Goal: Book appointment/travel/reservation

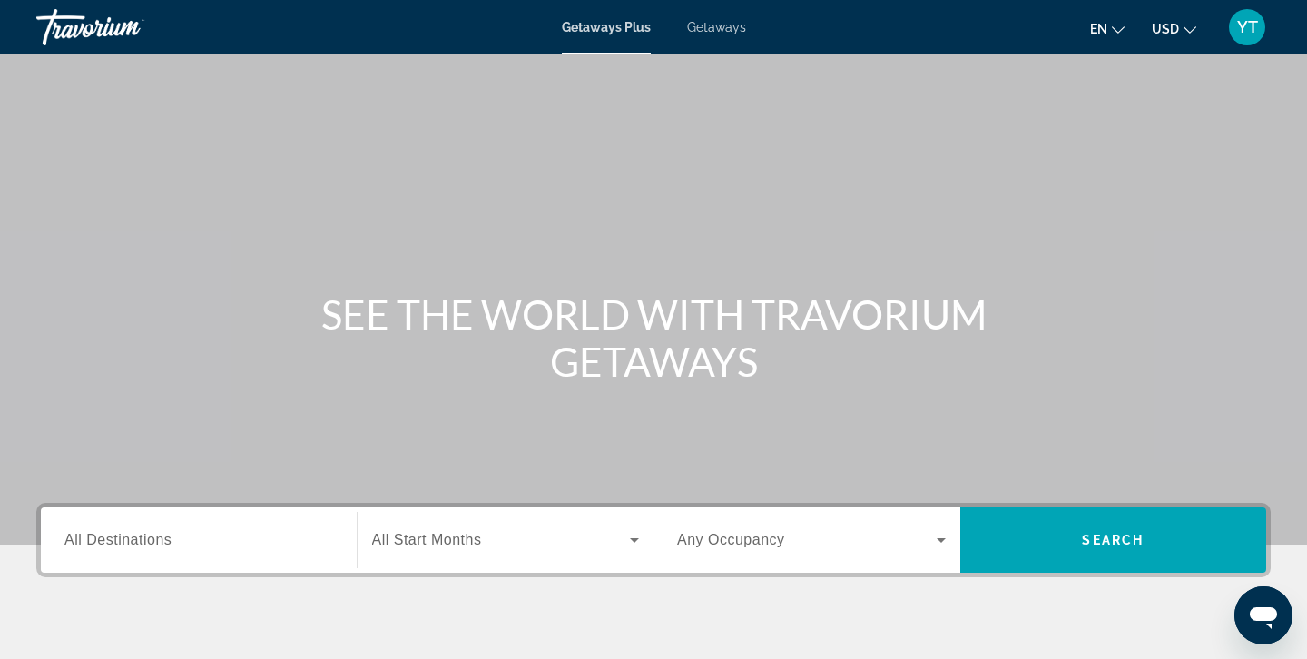
click at [152, 535] on span "All Destinations" at bounding box center [117, 539] width 107 height 15
click at [152, 535] on input "Destination All Destinations" at bounding box center [198, 541] width 269 height 22
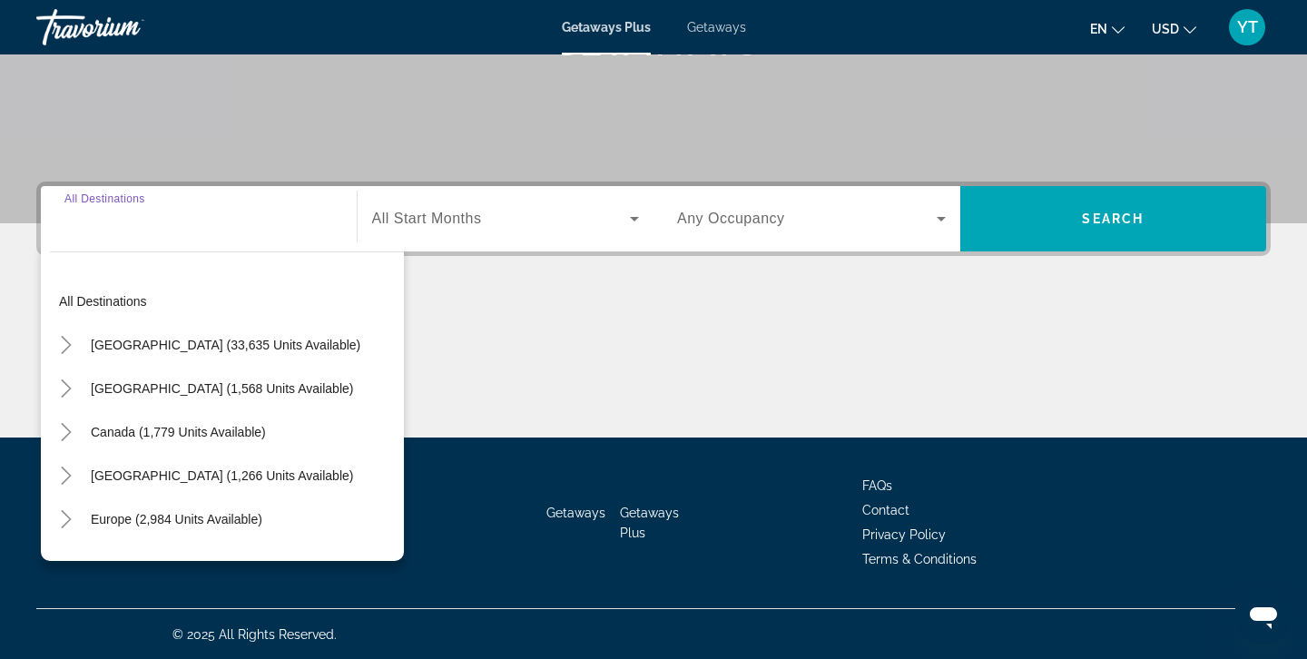
scroll to position [322, 0]
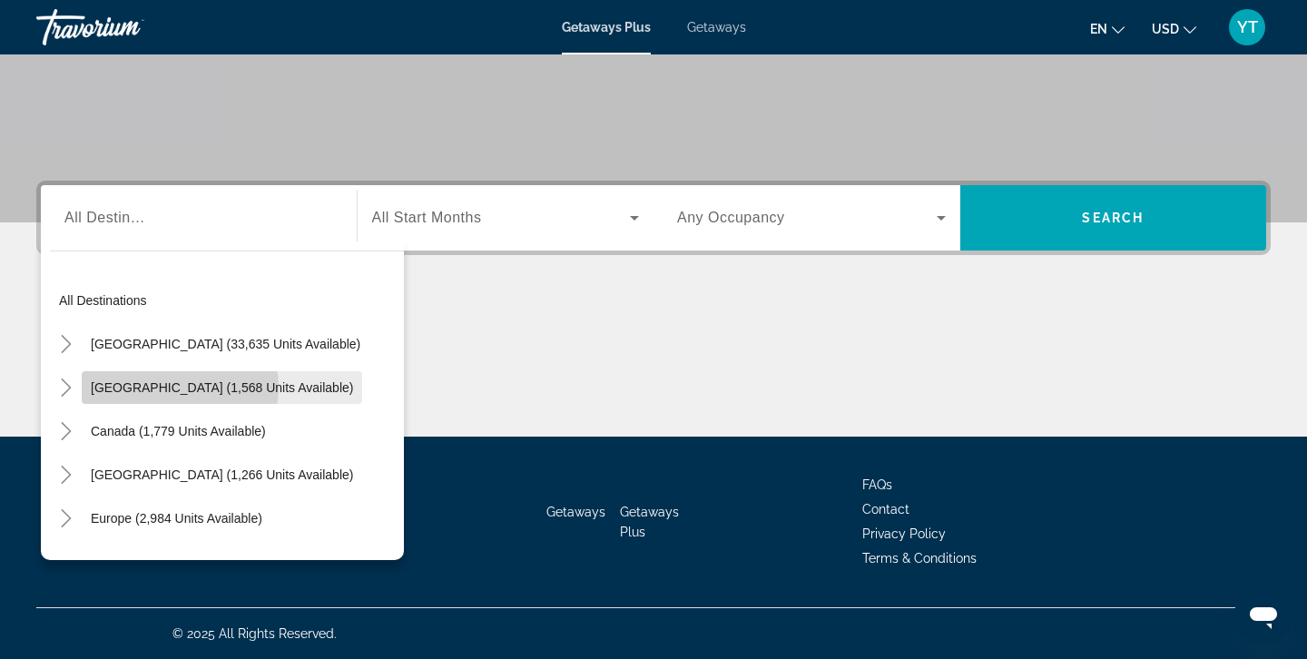
click at [180, 388] on span "[GEOGRAPHIC_DATA] (1,568 units available)" at bounding box center [222, 387] width 262 height 15
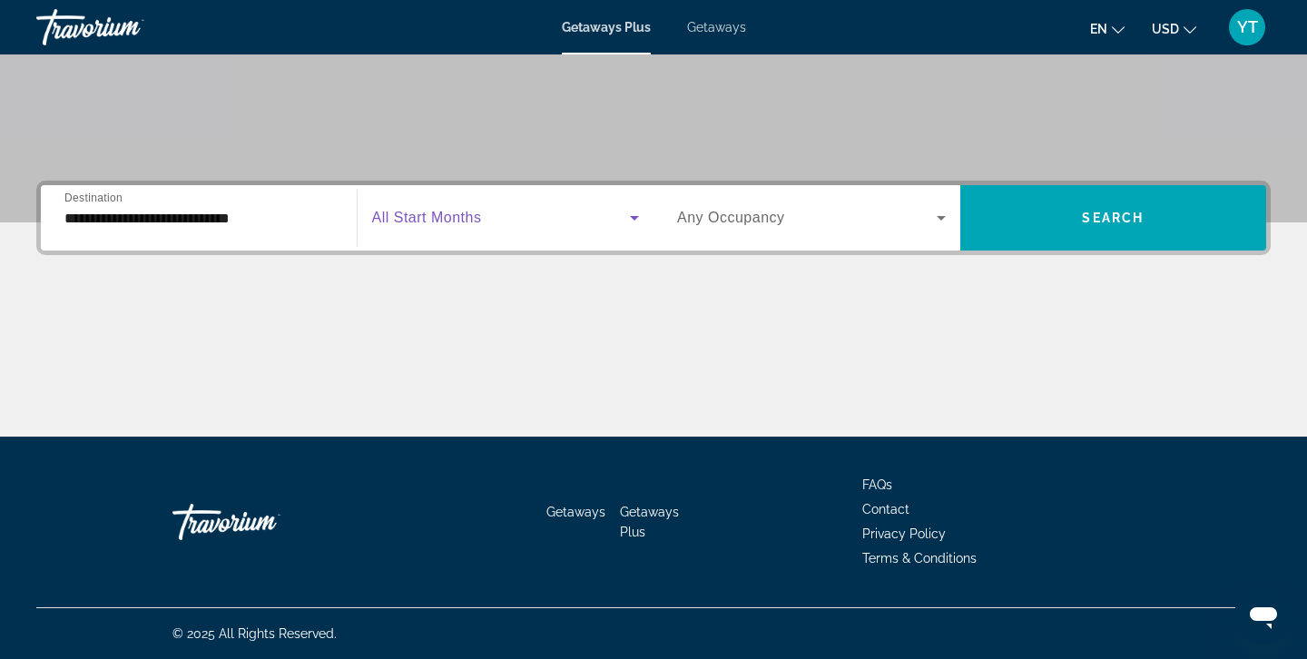
click at [633, 218] on icon "Search widget" at bounding box center [634, 218] width 9 height 5
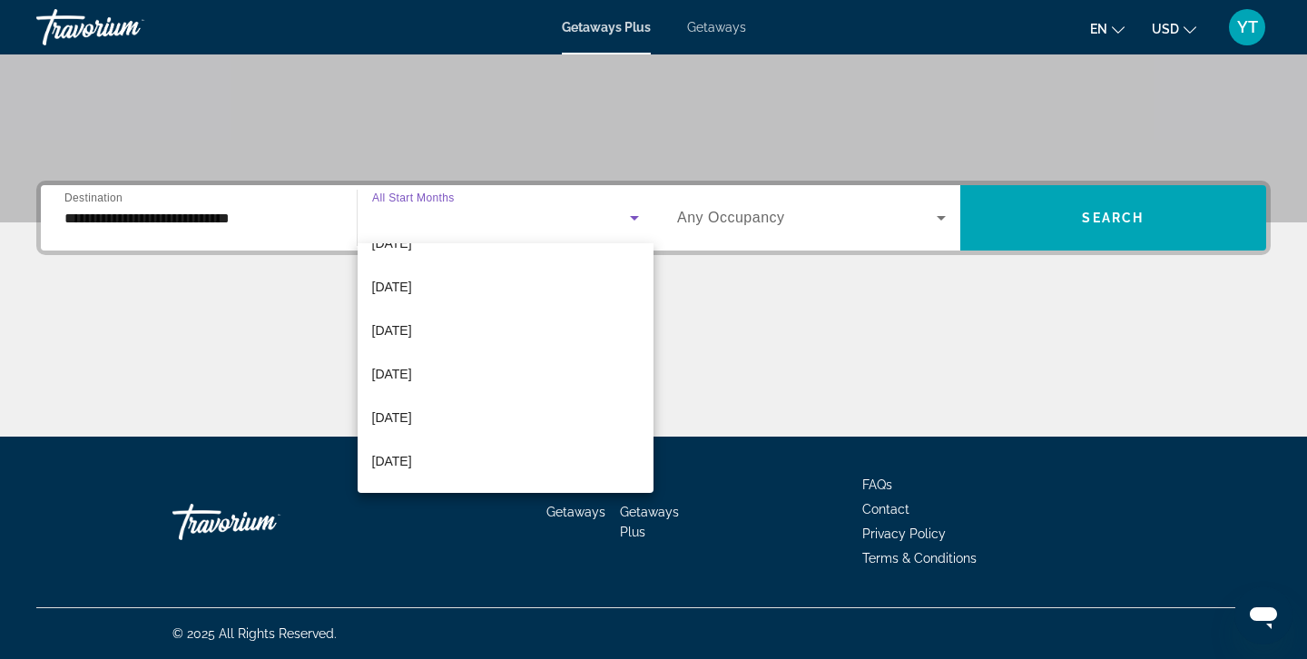
scroll to position [206, 0]
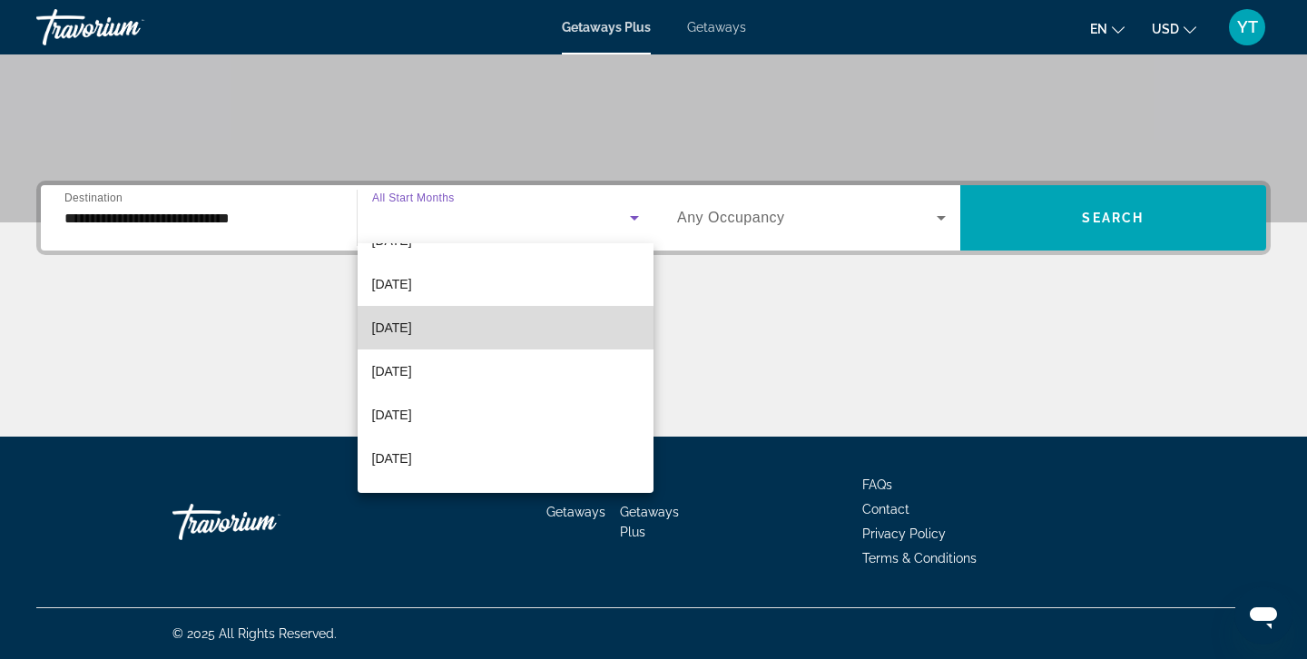
click at [410, 329] on span "February 2026" at bounding box center [392, 328] width 40 height 22
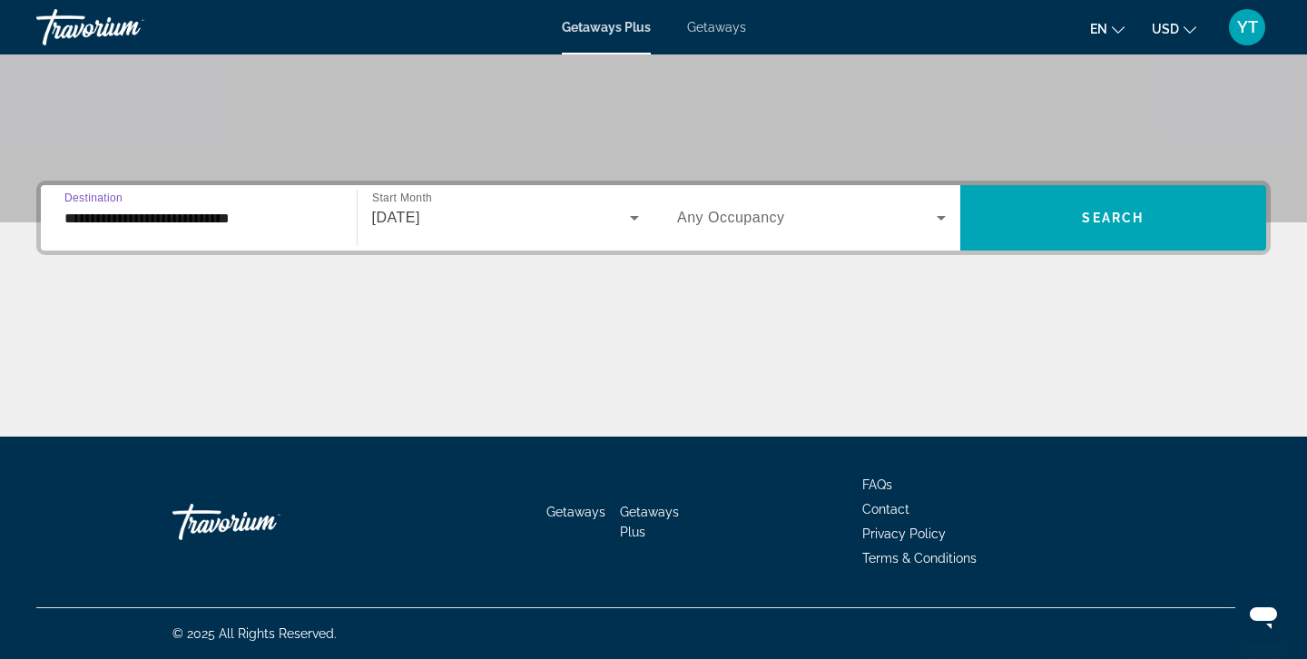
click at [205, 213] on input "**********" at bounding box center [198, 219] width 269 height 22
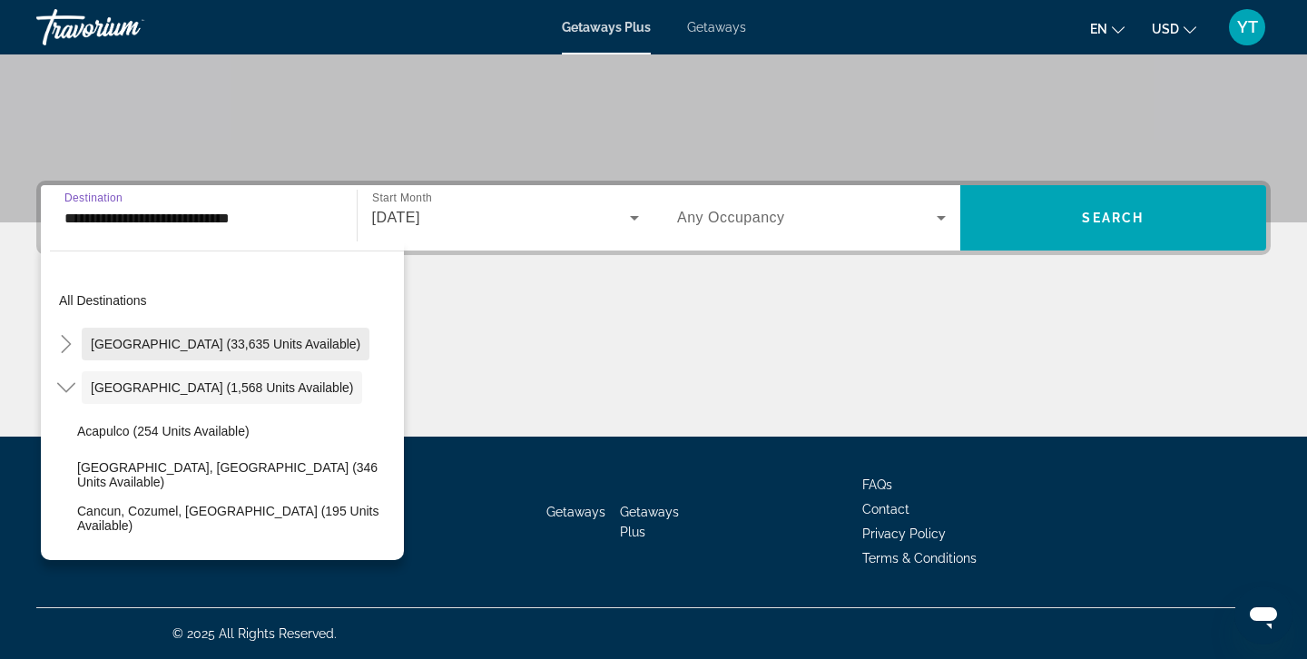
click at [147, 342] on span "[GEOGRAPHIC_DATA] (33,635 units available)" at bounding box center [226, 344] width 270 height 15
type input "**********"
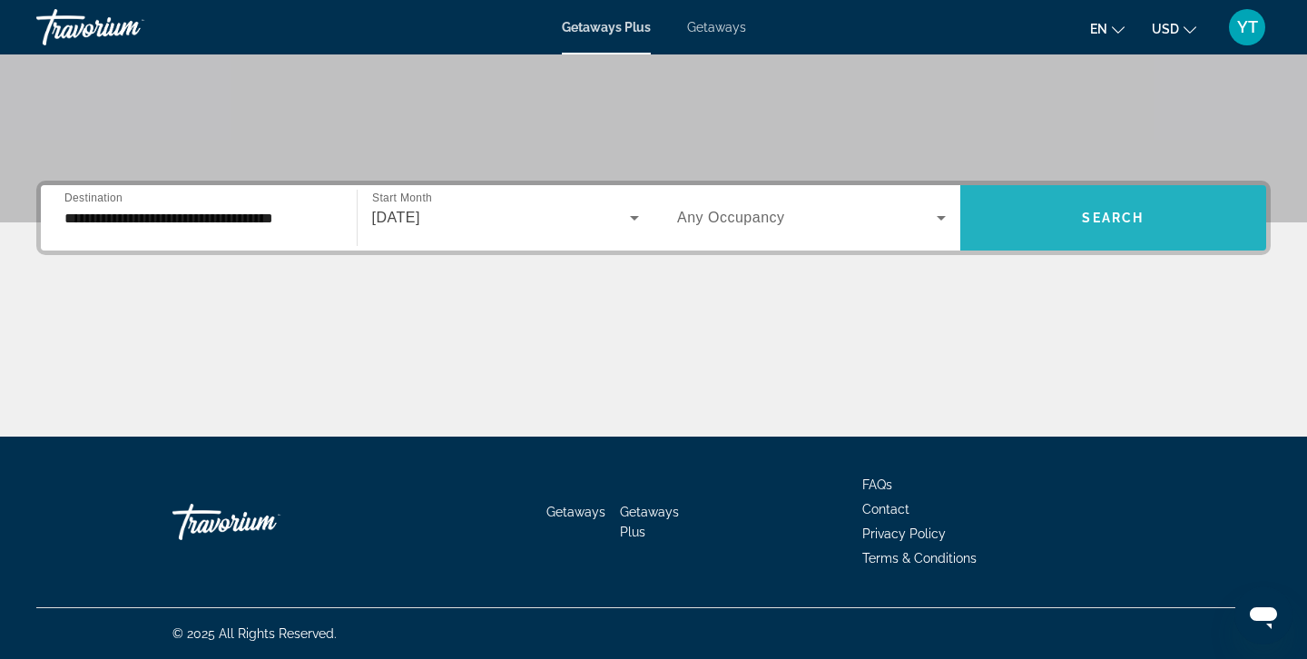
click at [1074, 216] on span "Search widget" at bounding box center [1113, 218] width 307 height 44
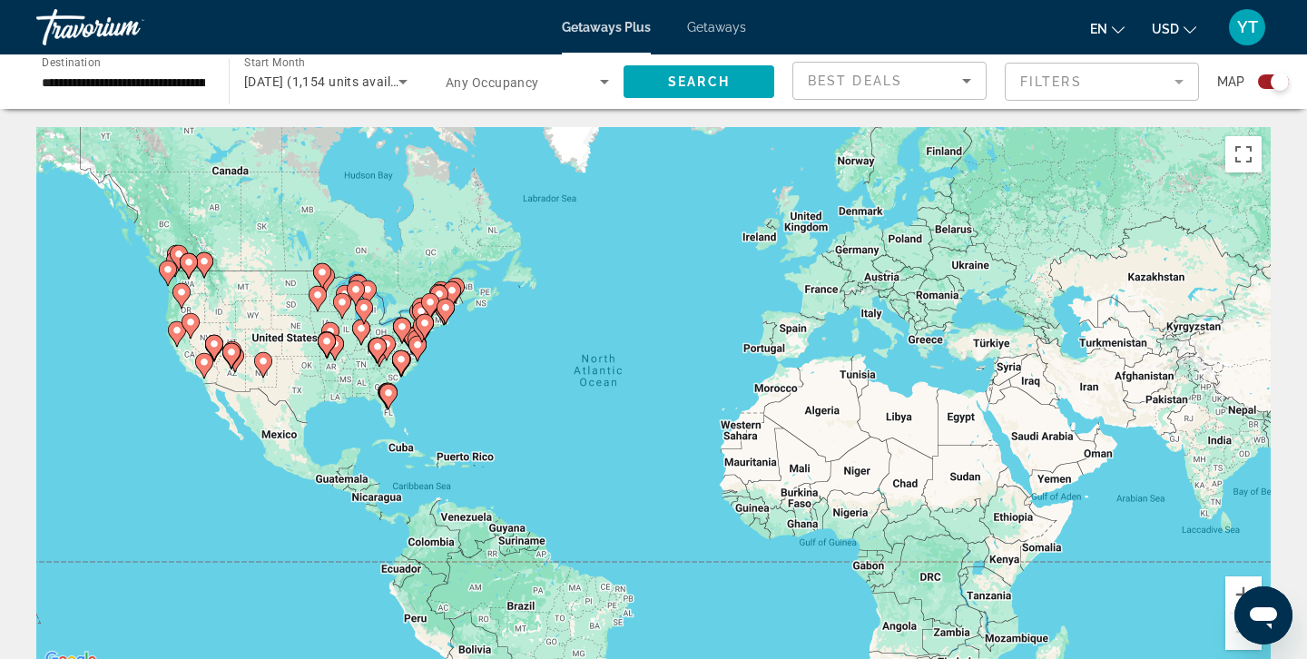
click at [207, 367] on image "Main content" at bounding box center [204, 362] width 11 height 11
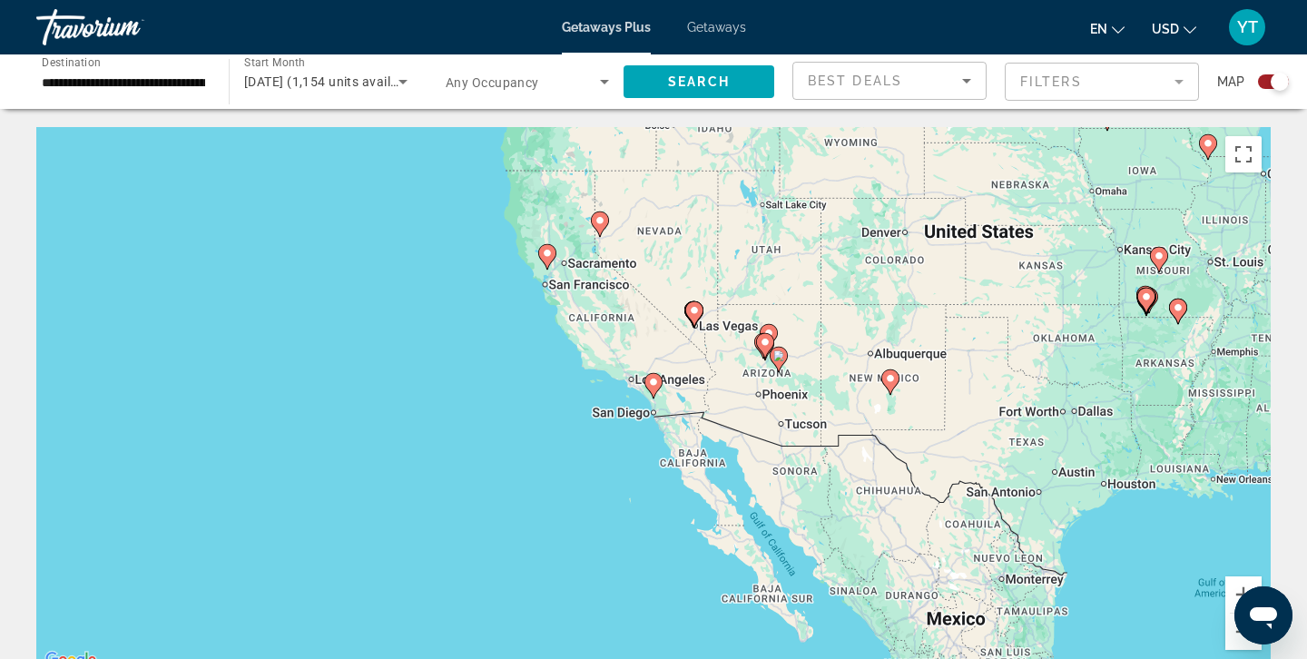
click at [1278, 77] on div "Search widget" at bounding box center [1280, 82] width 18 height 18
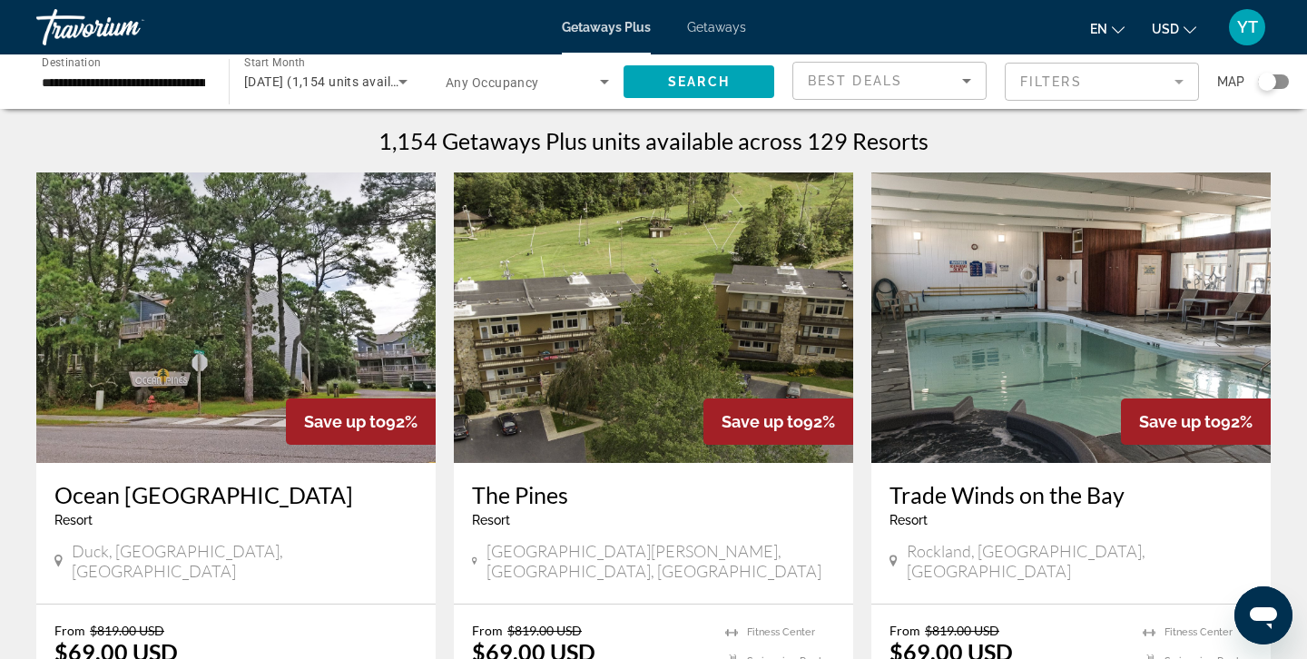
click at [1265, 80] on div "Search widget" at bounding box center [1267, 82] width 18 height 18
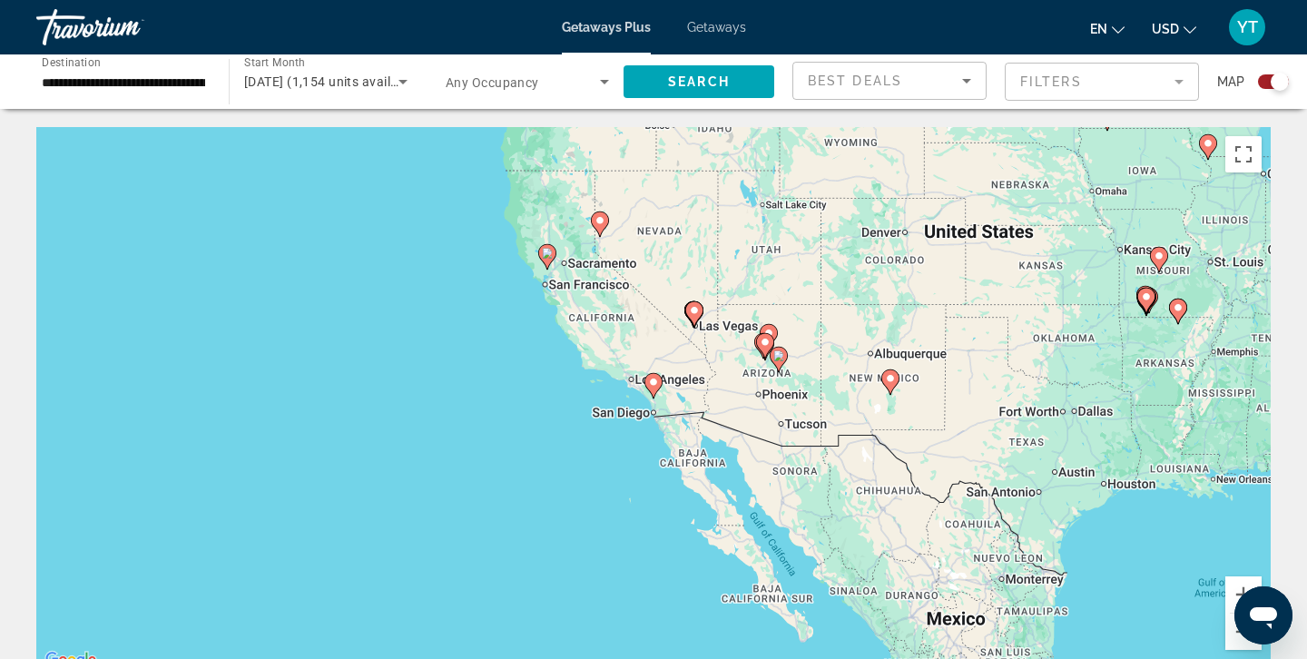
click at [1265, 80] on div "Search widget" at bounding box center [1273, 81] width 31 height 15
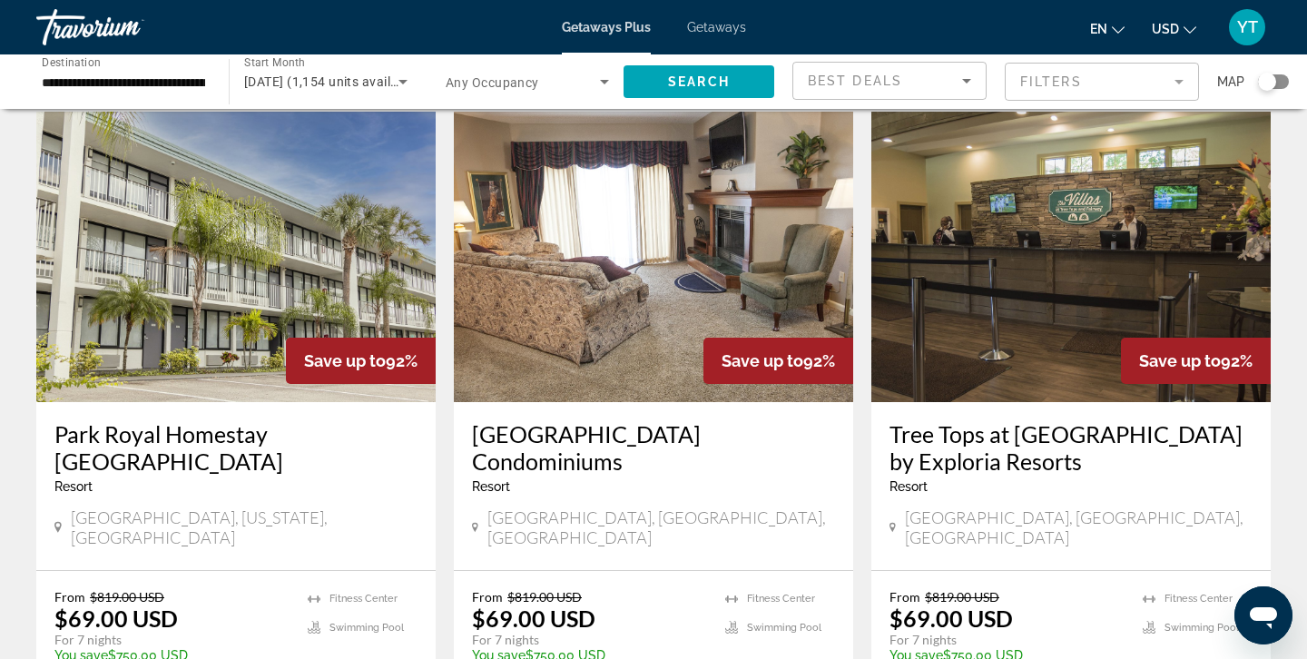
scroll to position [1418, 0]
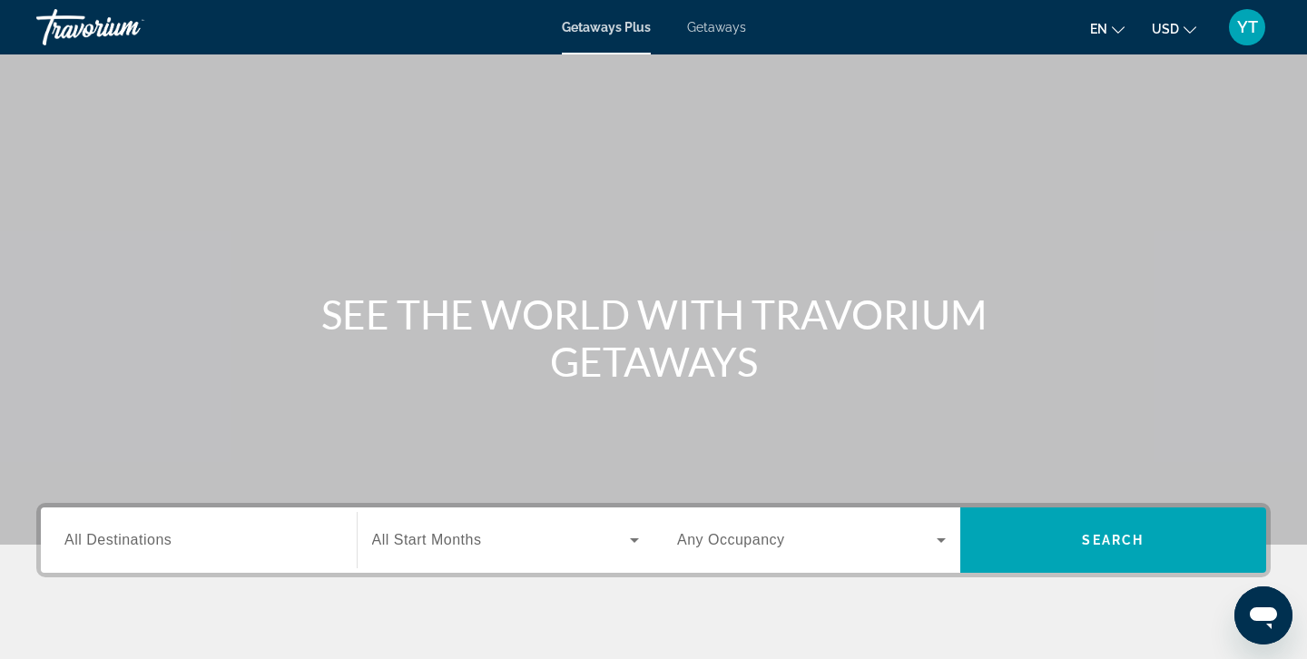
click at [157, 532] on span "All Destinations" at bounding box center [117, 539] width 107 height 15
click at [157, 532] on input "Destination All Destinations" at bounding box center [198, 541] width 269 height 22
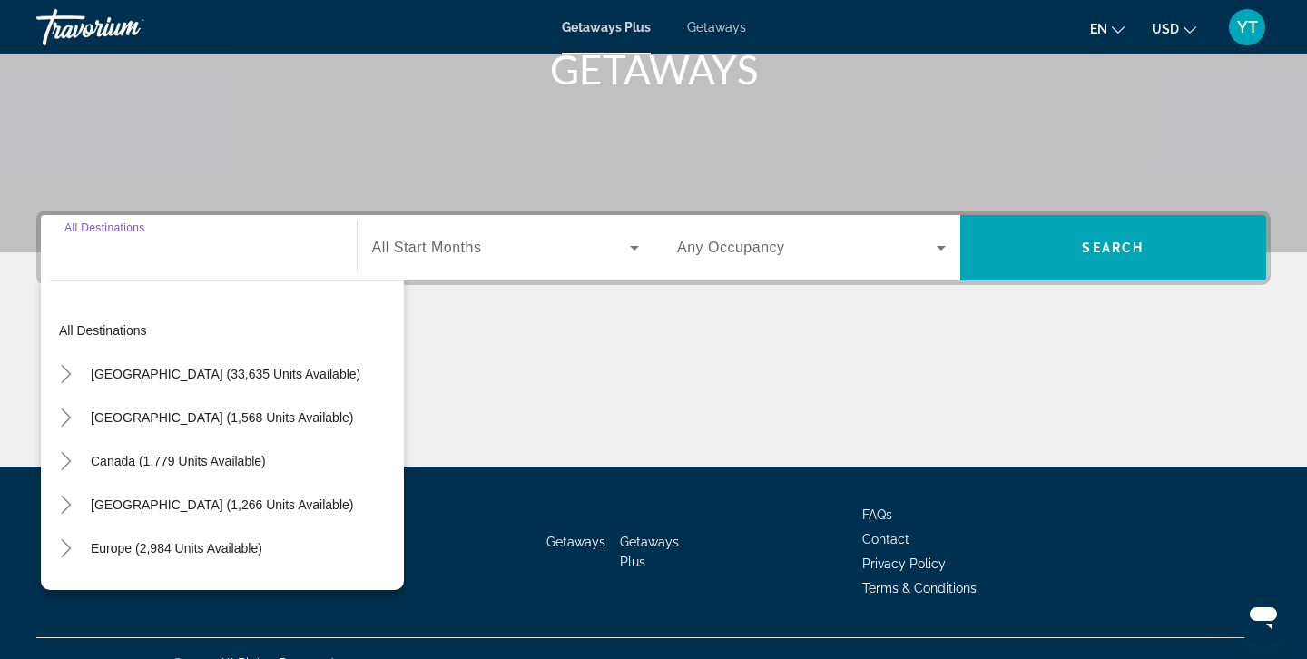
scroll to position [322, 0]
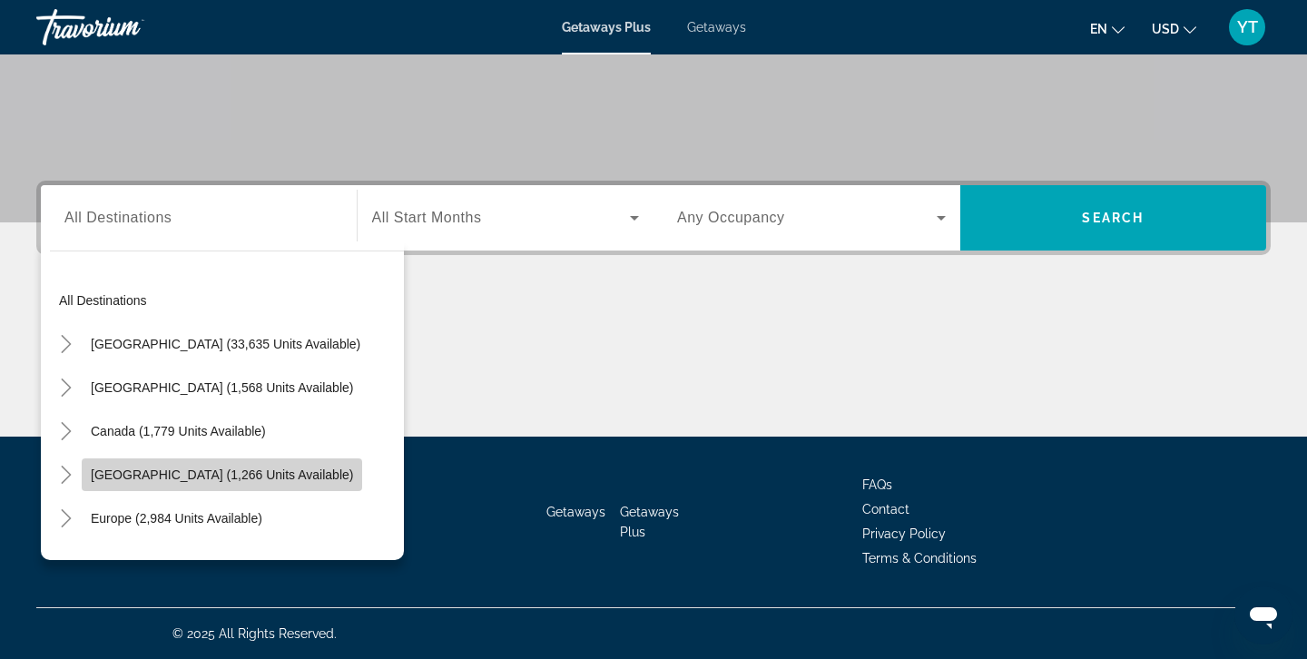
click at [171, 475] on span "[GEOGRAPHIC_DATA] (1,266 units available)" at bounding box center [222, 474] width 262 height 15
type input "**********"
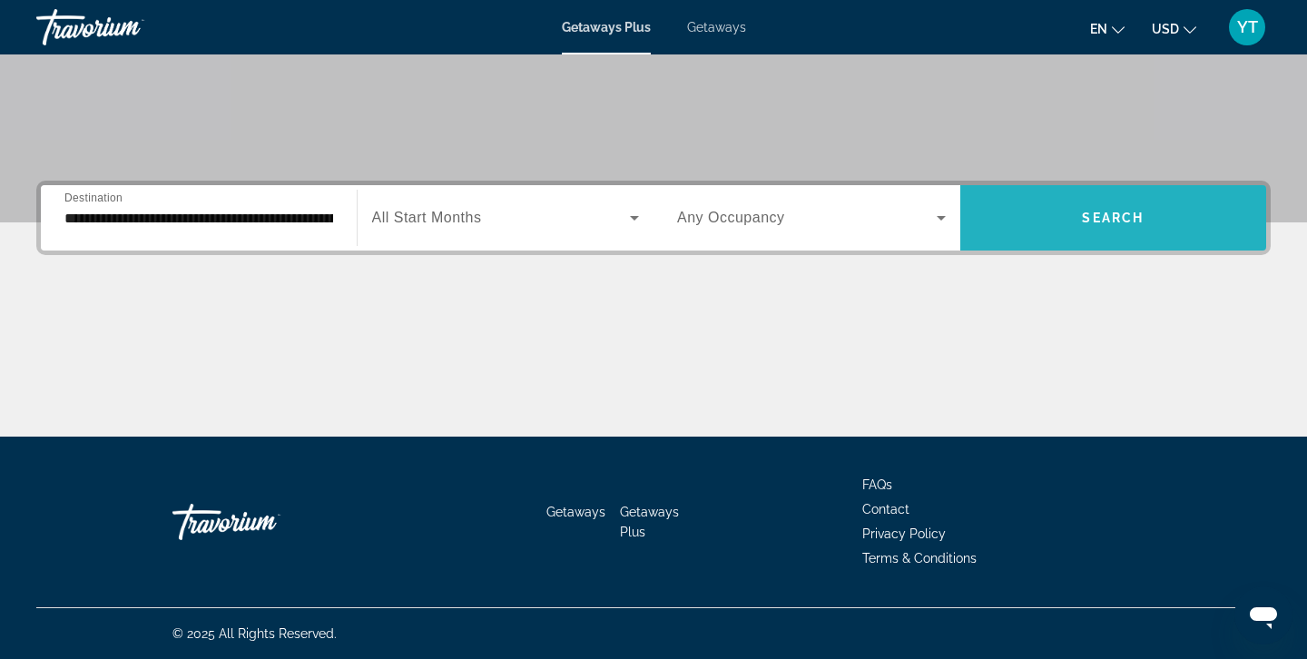
click at [1153, 216] on span "Search widget" at bounding box center [1113, 218] width 307 height 44
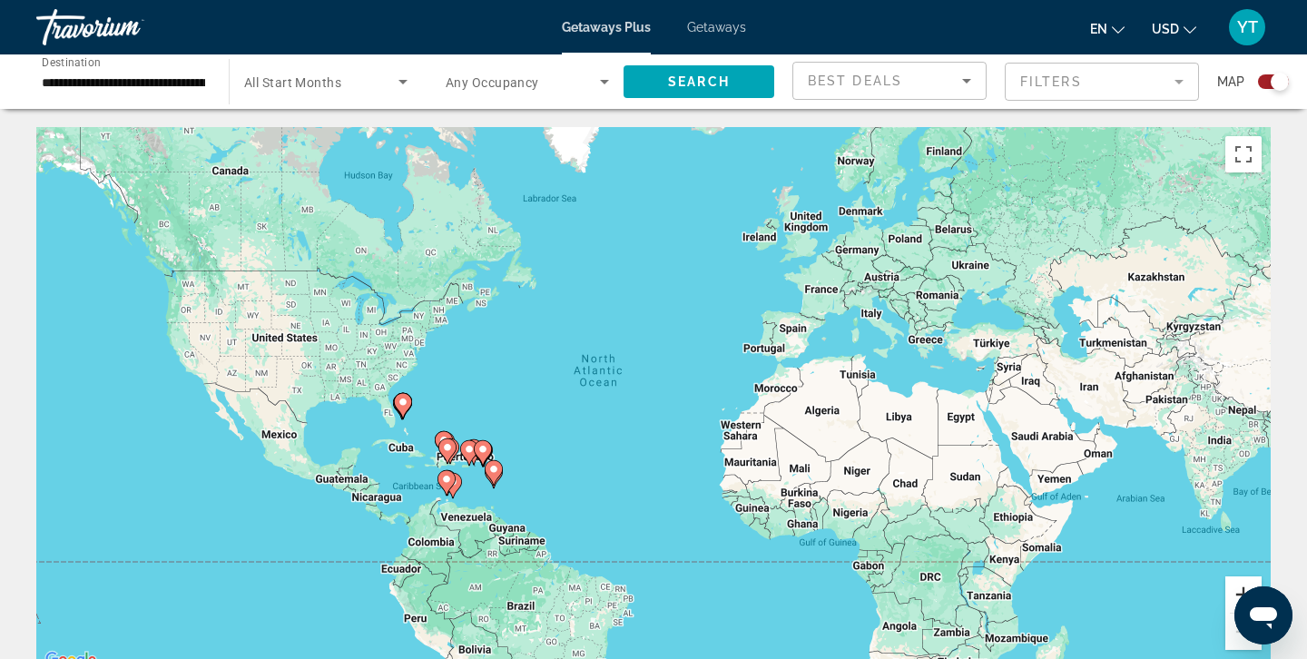
click at [1242, 593] on button "Zoom in" at bounding box center [1243, 594] width 36 height 36
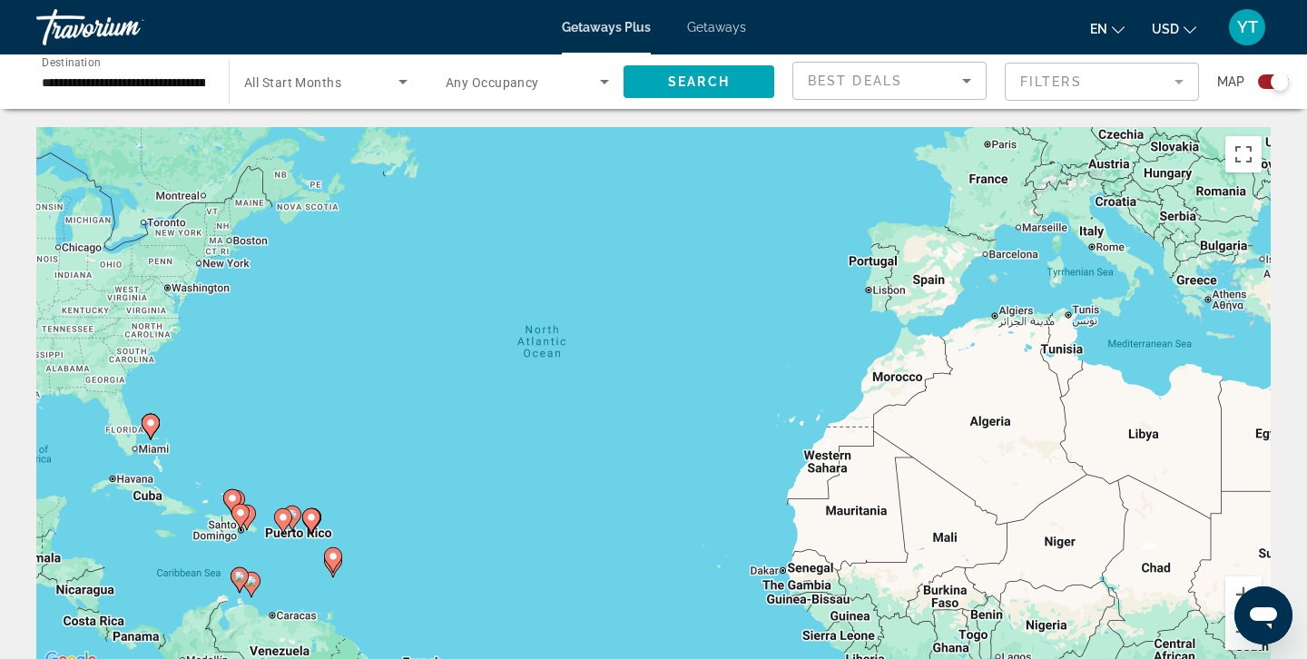
click at [242, 512] on image "Main content" at bounding box center [240, 512] width 11 height 11
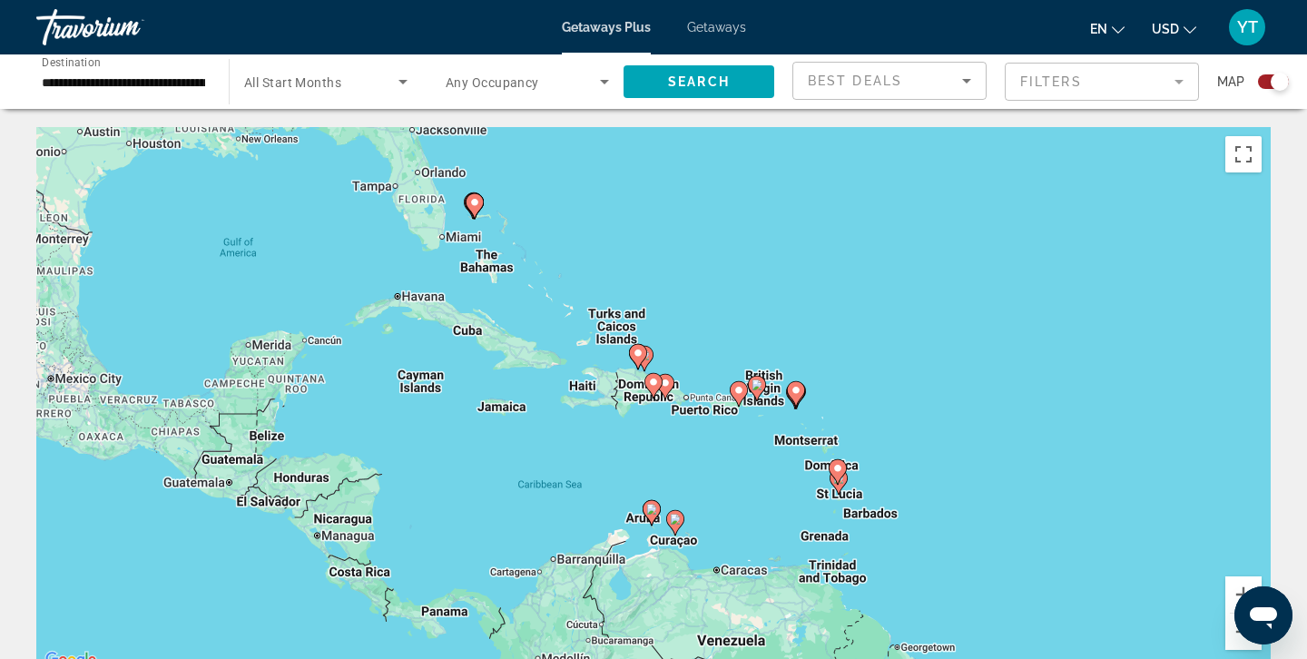
click at [667, 384] on image "Main content" at bounding box center [665, 383] width 11 height 11
type input "**********"
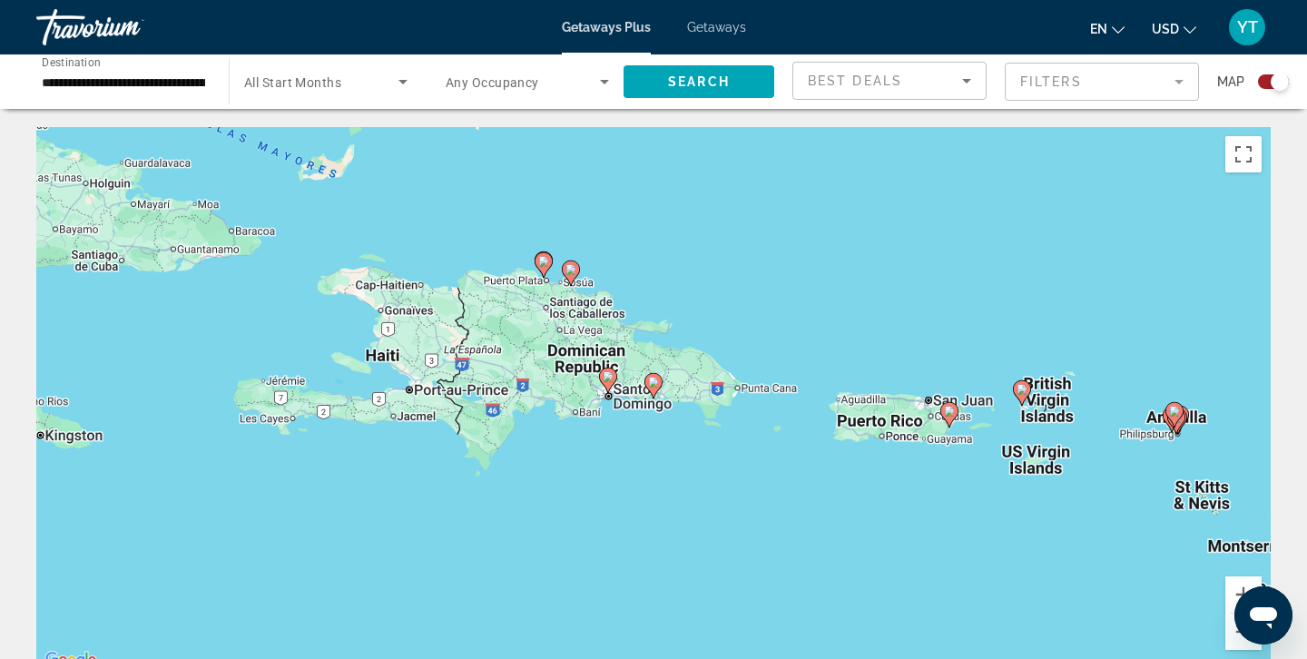
click at [613, 372] on image "Main content" at bounding box center [608, 376] width 11 height 11
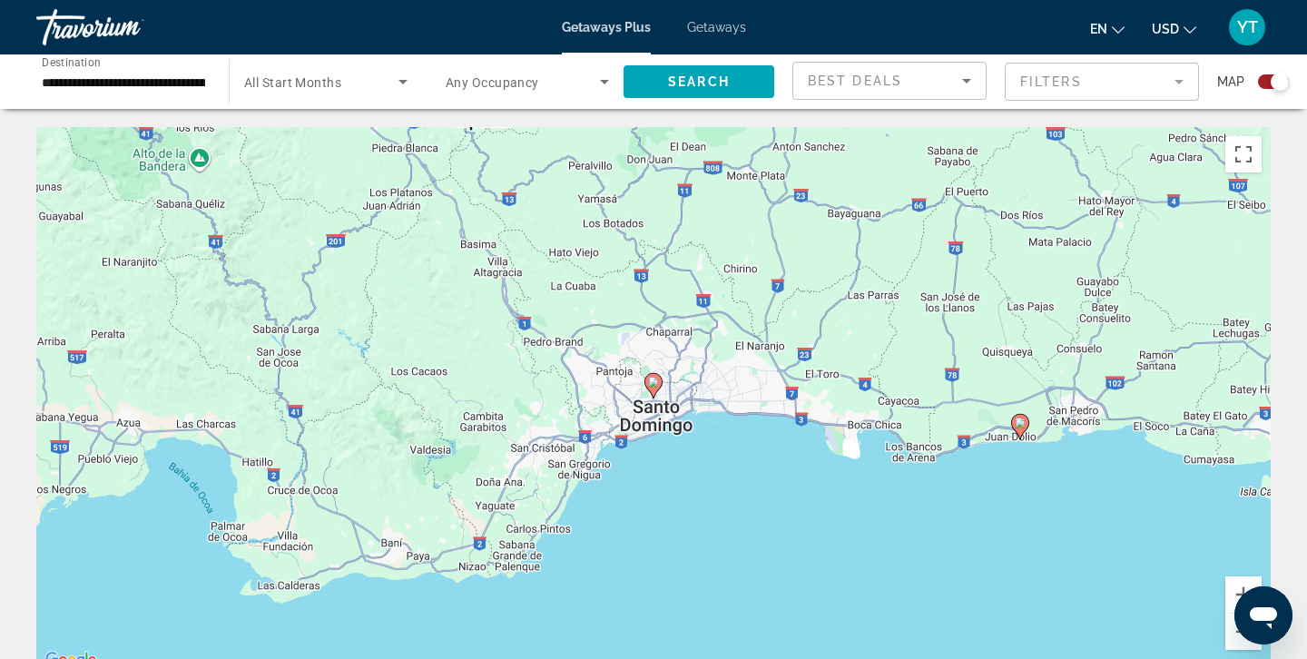
click at [653, 380] on image "Main content" at bounding box center [653, 382] width 11 height 11
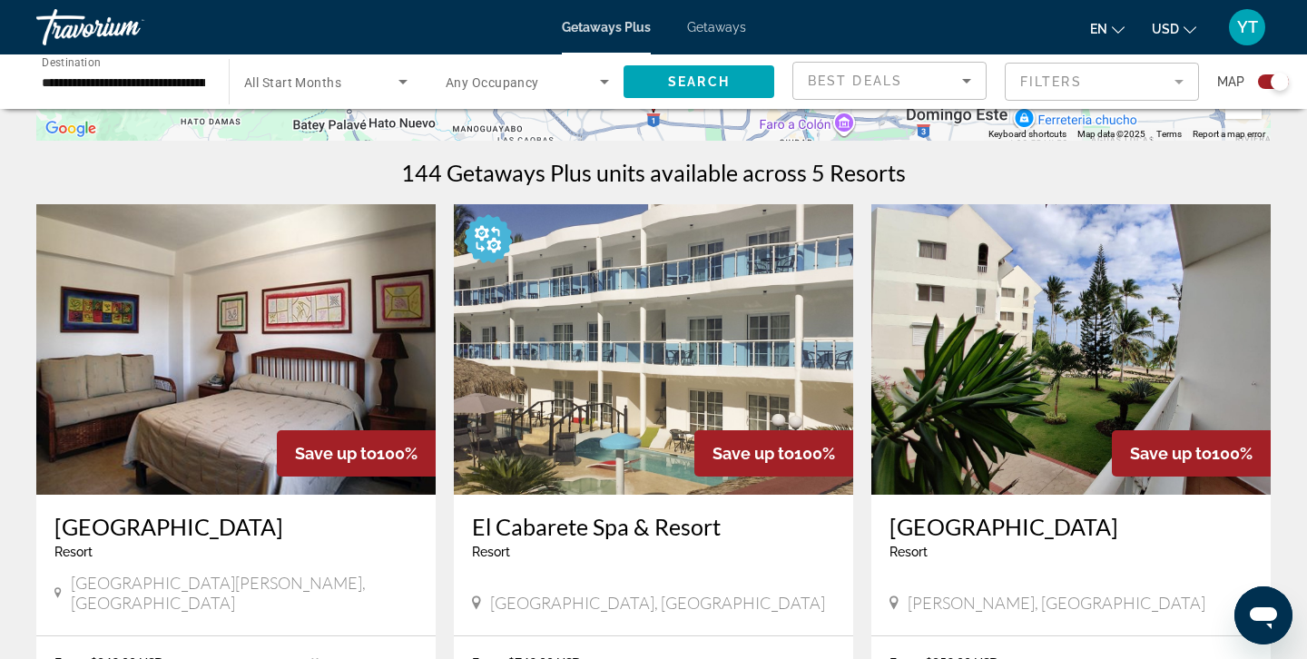
scroll to position [527, 0]
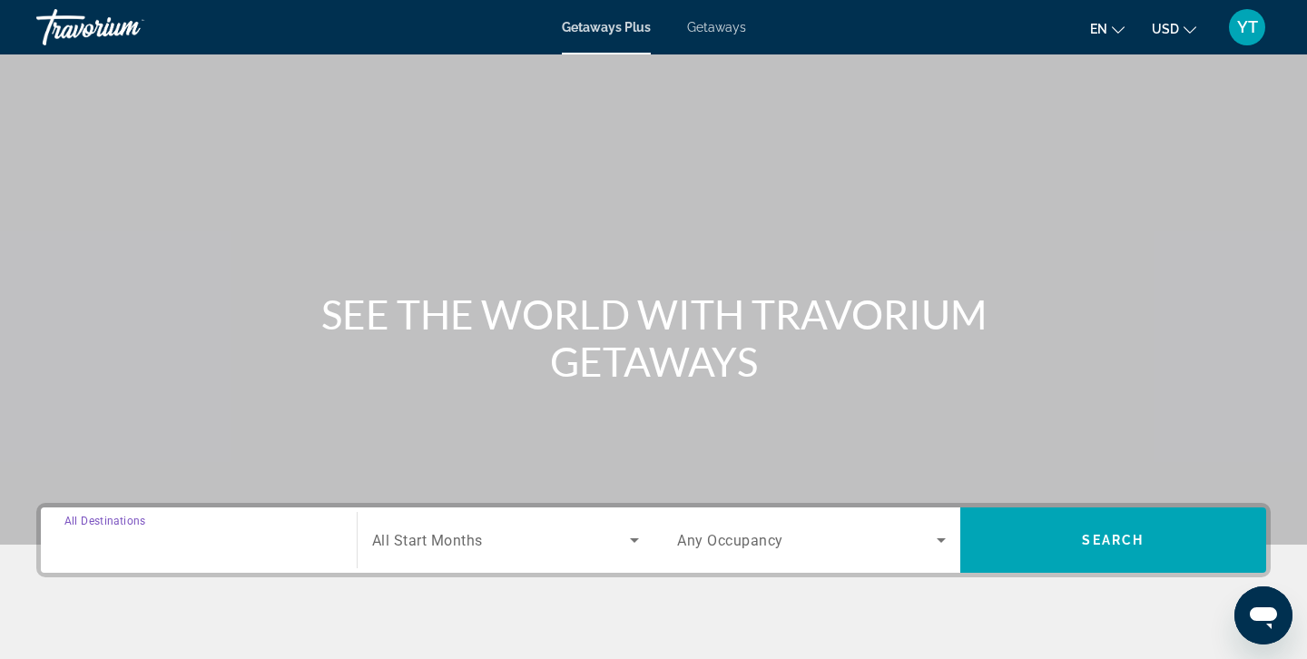
click at [222, 536] on input "Destination All Destinations" at bounding box center [198, 541] width 269 height 22
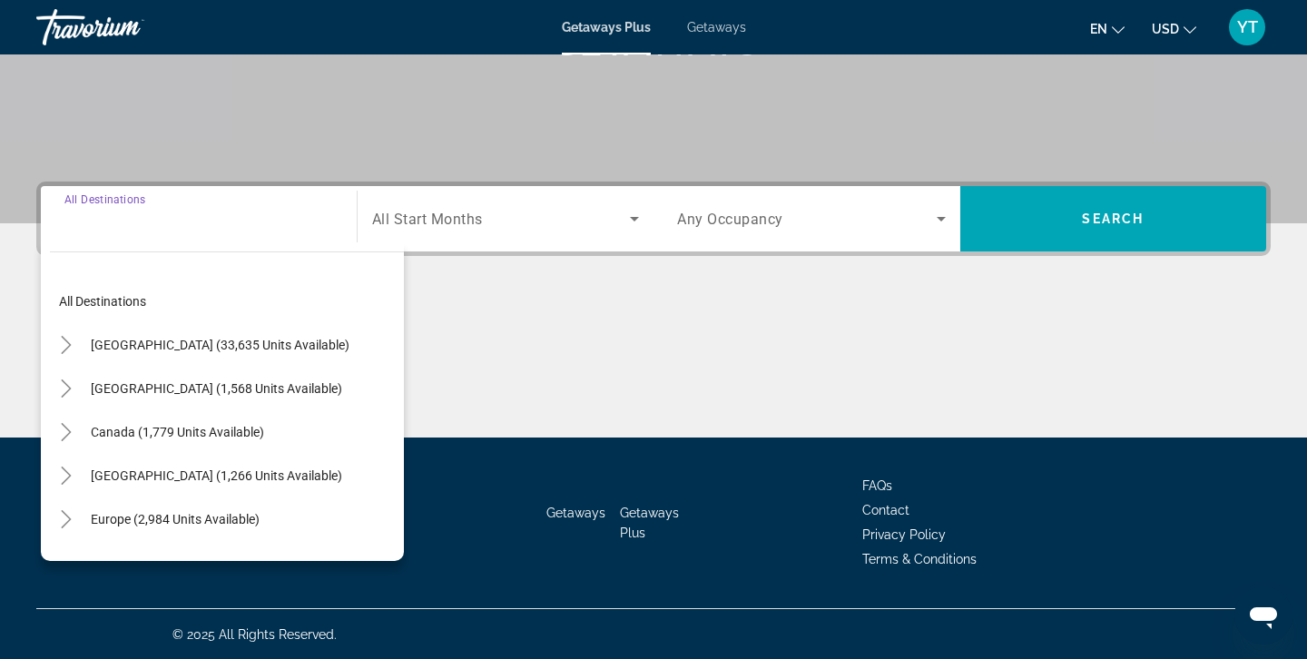
scroll to position [322, 0]
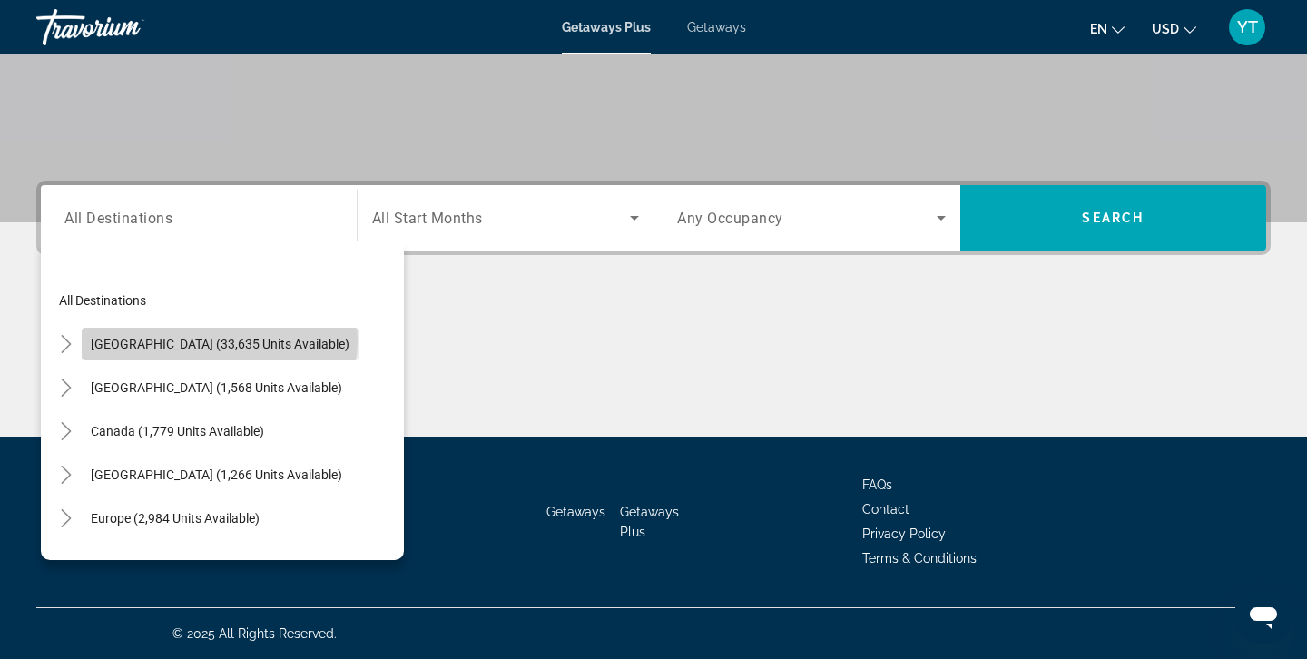
click at [219, 339] on span "[GEOGRAPHIC_DATA] (33,635 units available)" at bounding box center [220, 344] width 259 height 15
type input "**********"
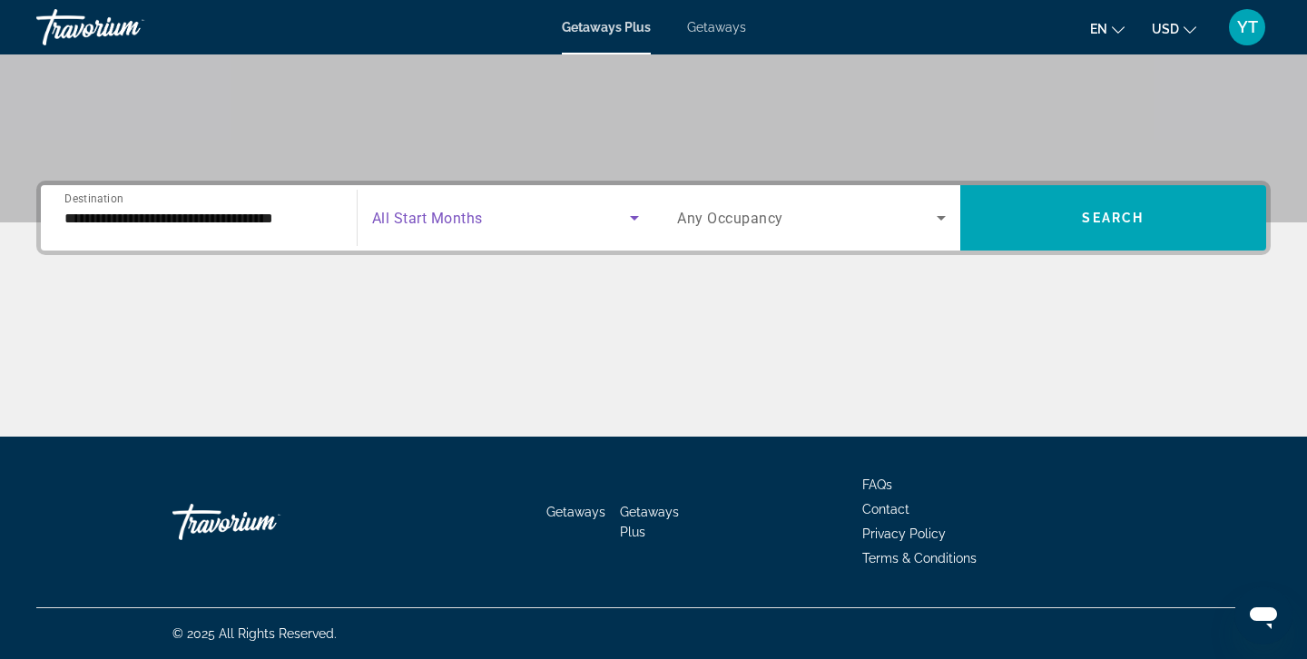
click at [631, 218] on icon "Search widget" at bounding box center [635, 218] width 22 height 22
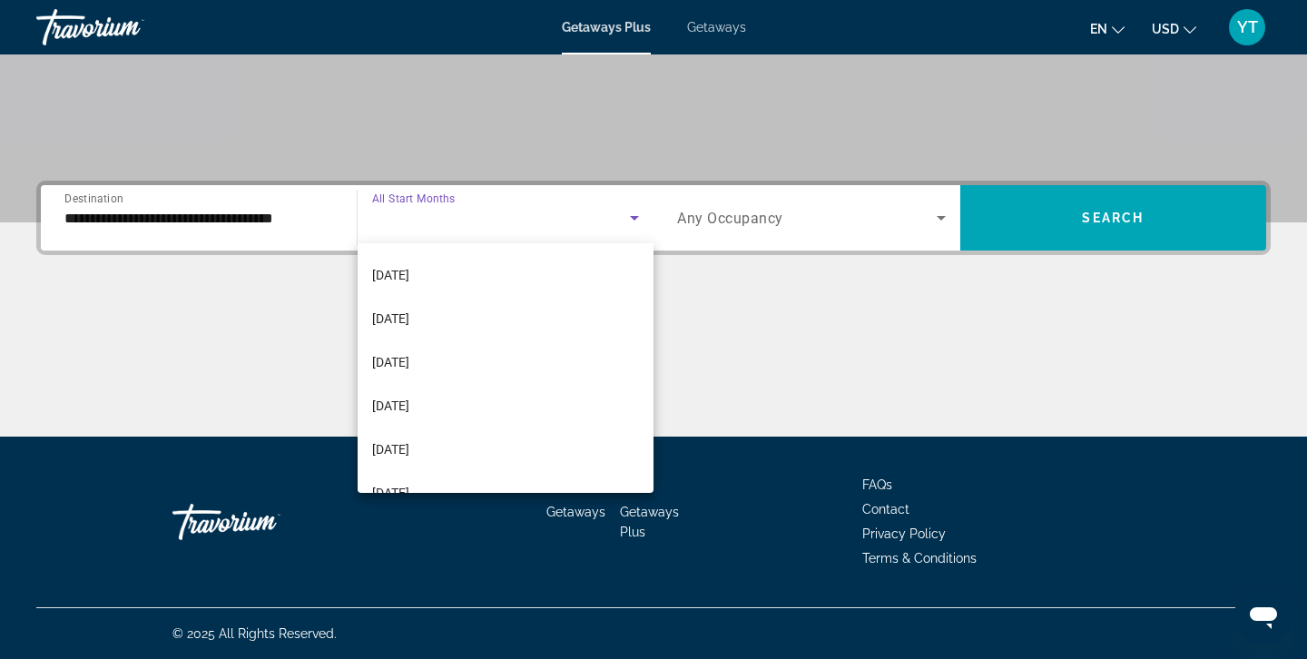
scroll to position [258, 0]
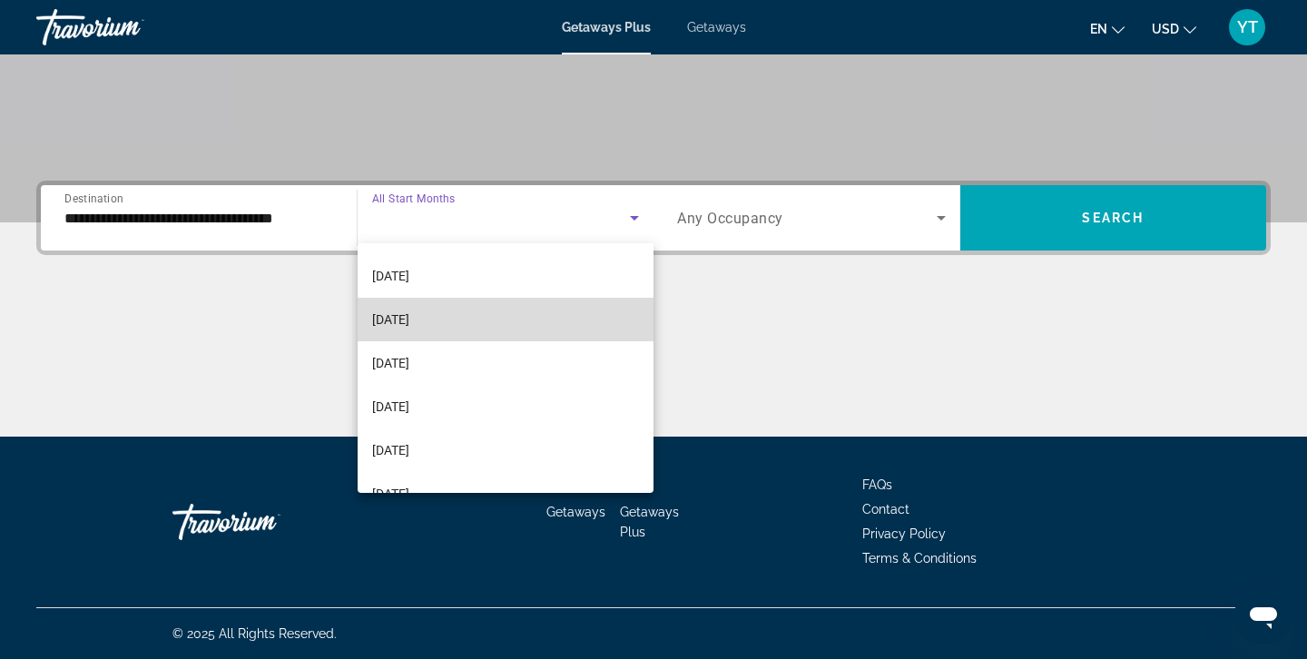
click at [409, 315] on span "March 2026" at bounding box center [390, 320] width 37 height 22
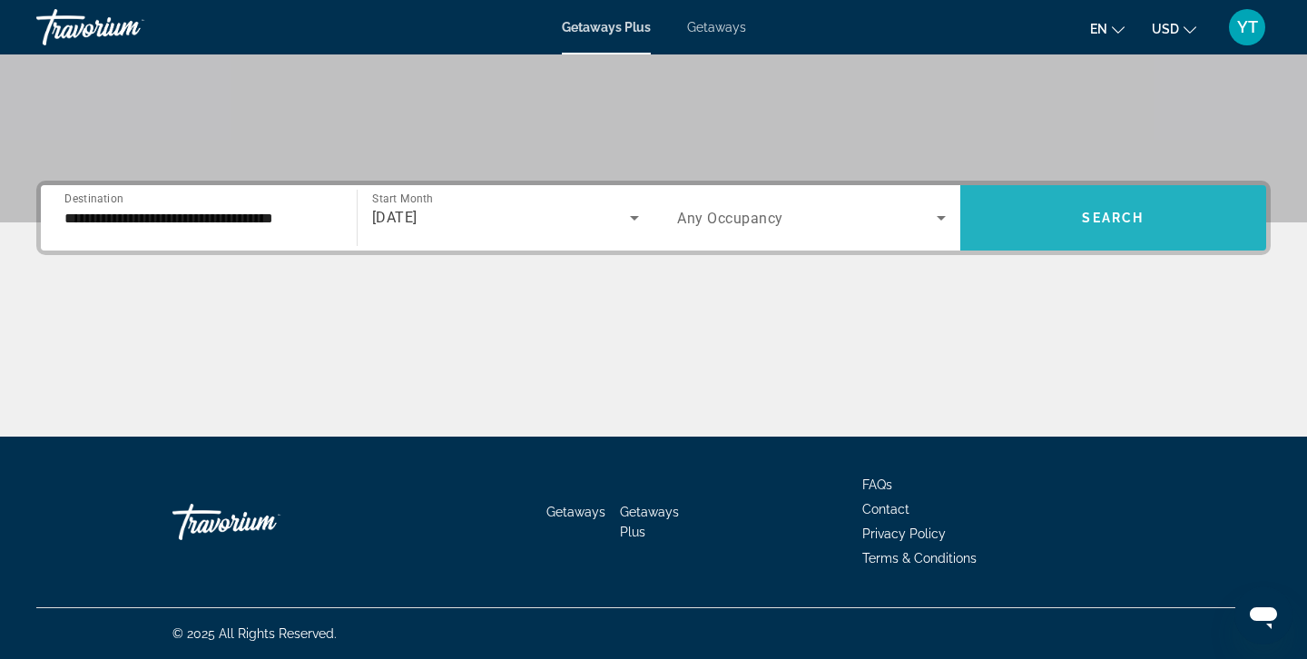
click at [1096, 206] on span "Search widget" at bounding box center [1113, 218] width 307 height 44
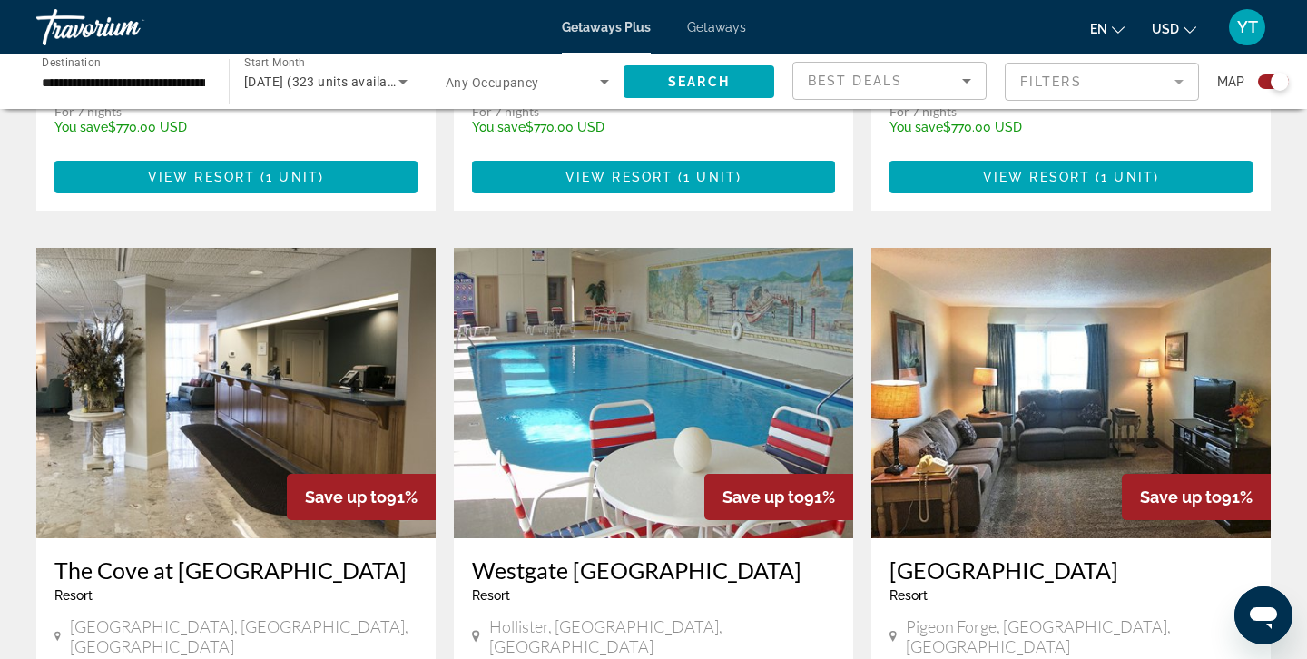
scroll to position [2512, 0]
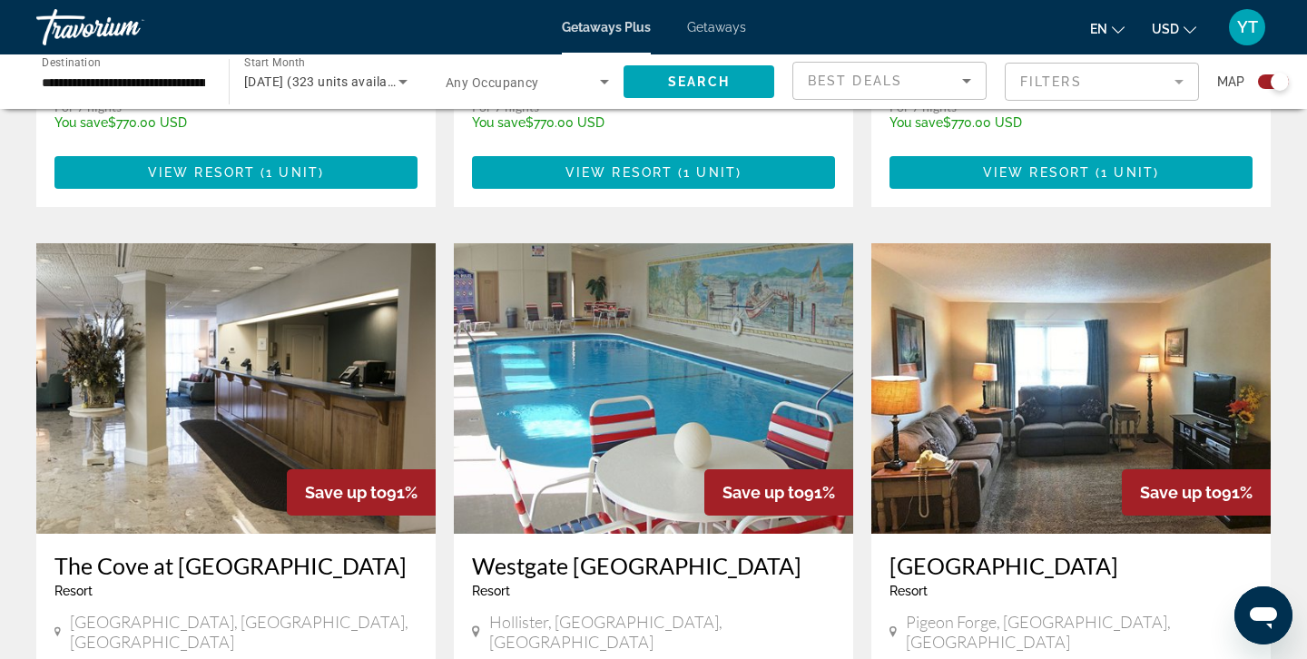
click at [952, 552] on h3 "Oakmont Resort" at bounding box center [1070, 565] width 363 height 27
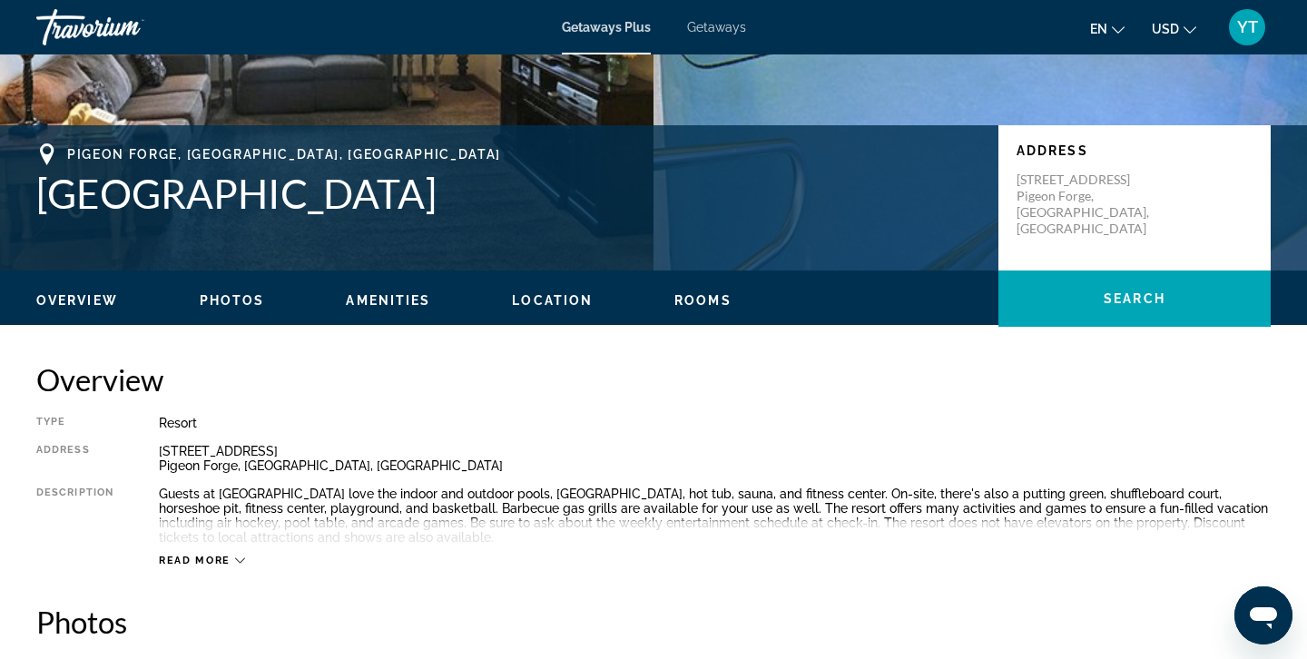
scroll to position [332, 0]
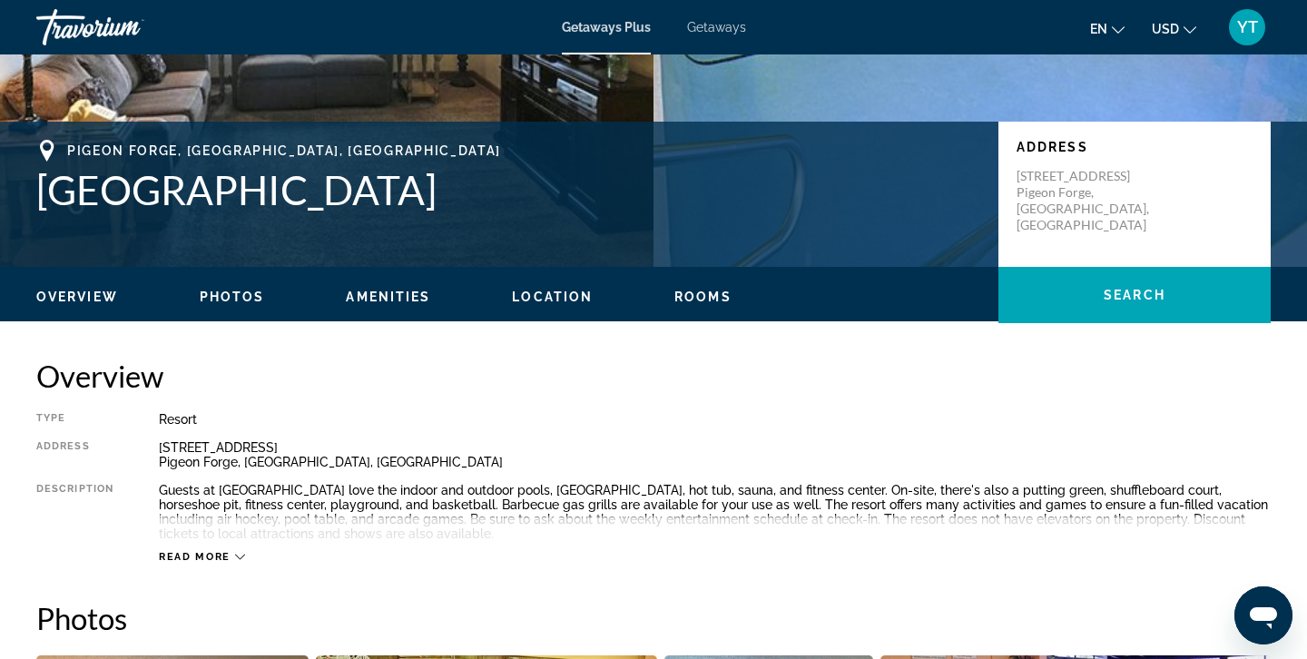
click at [244, 295] on span "Photos" at bounding box center [232, 297] width 65 height 15
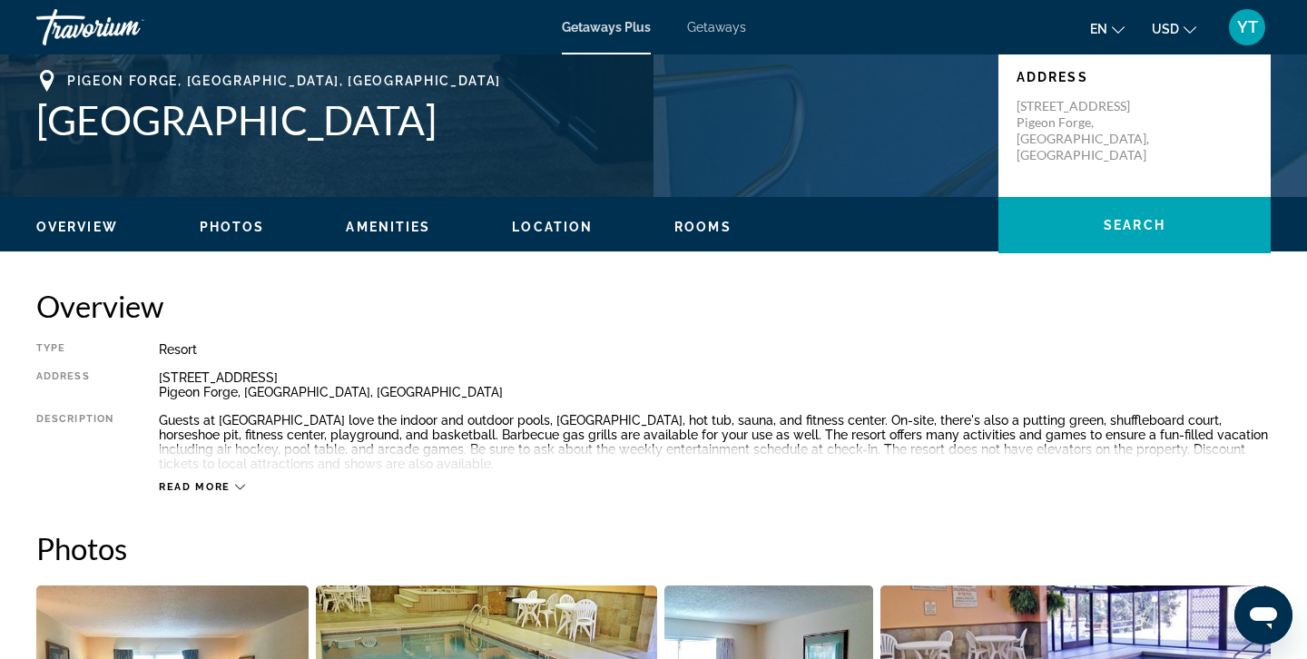
scroll to position [397, 0]
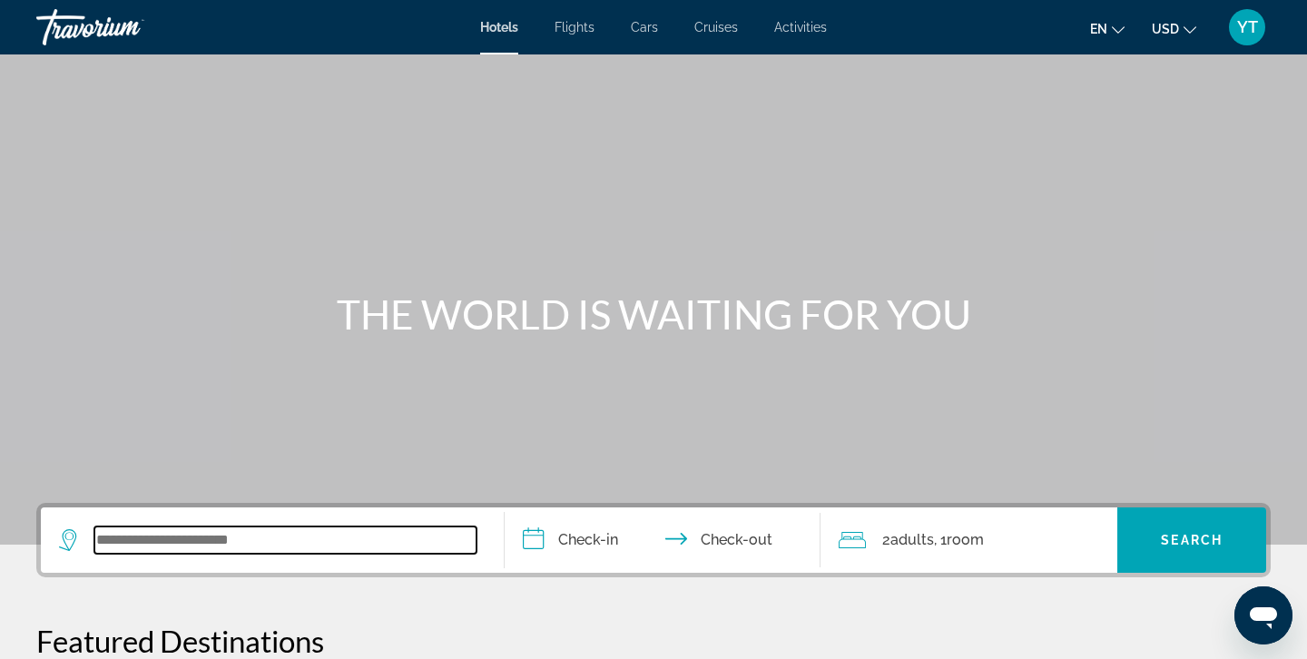
click at [243, 535] on input "Search widget" at bounding box center [285, 539] width 382 height 27
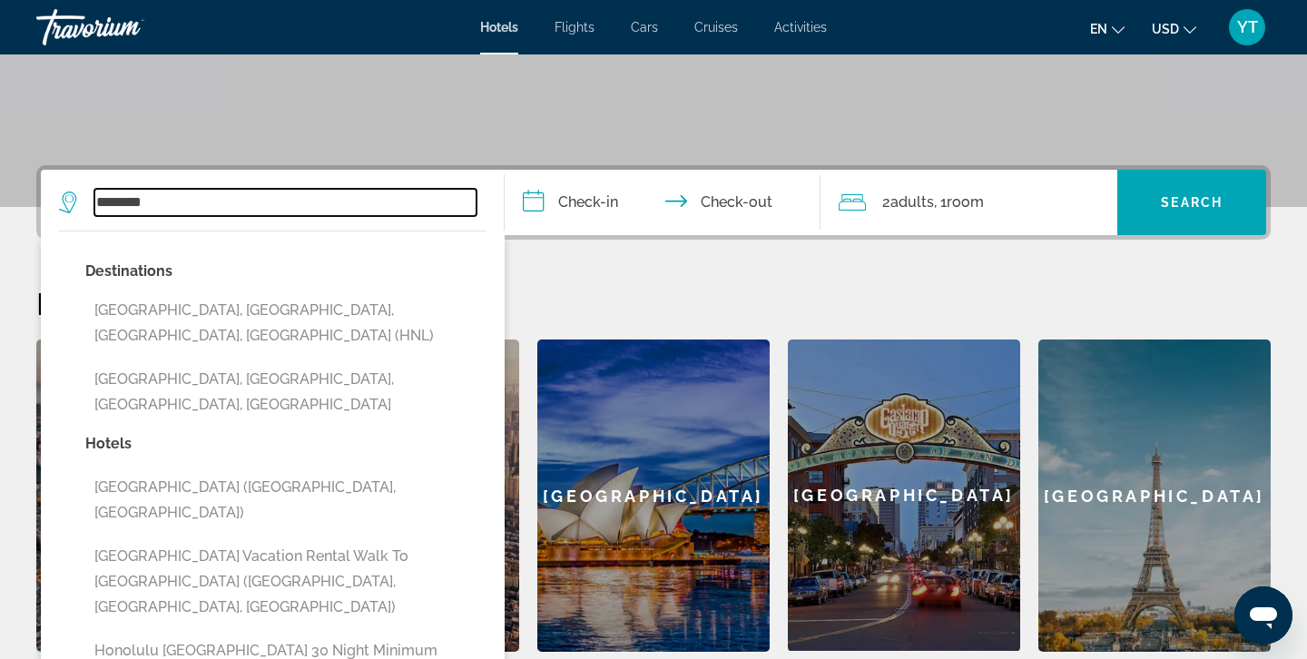
scroll to position [339, 0]
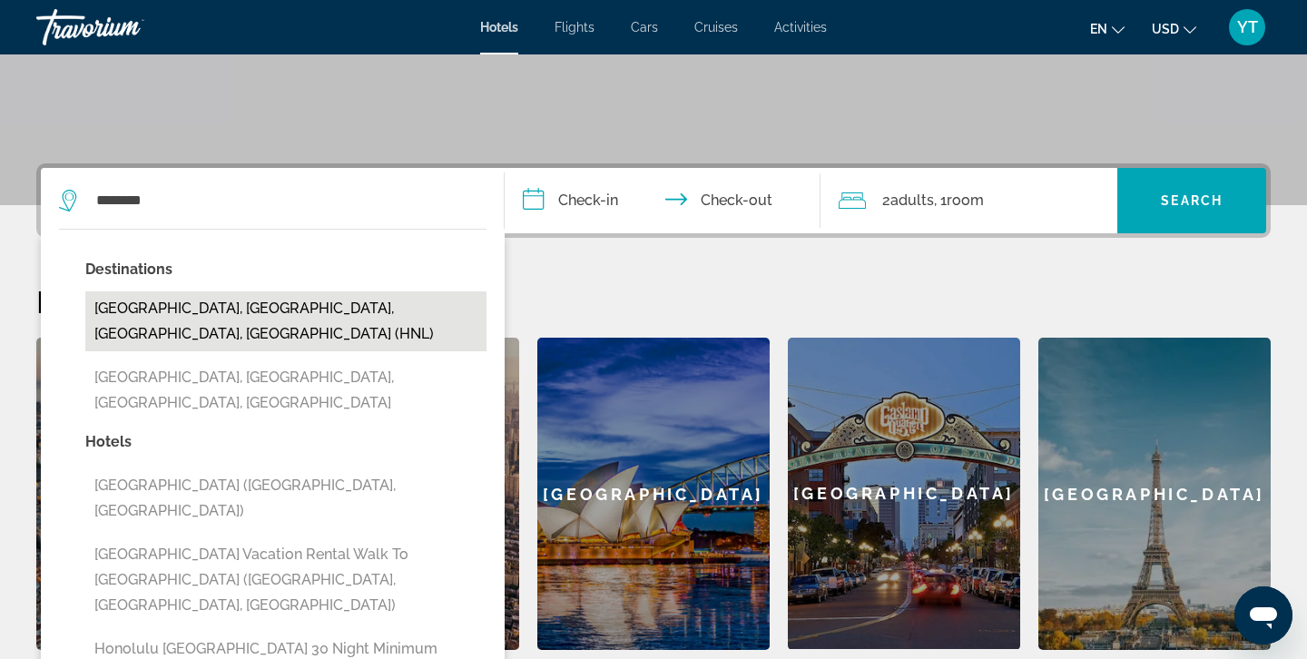
click at [222, 303] on button "Honolulu, Oahu Island, HI, United States (HNL)" at bounding box center [285, 321] width 401 height 60
type input "**********"
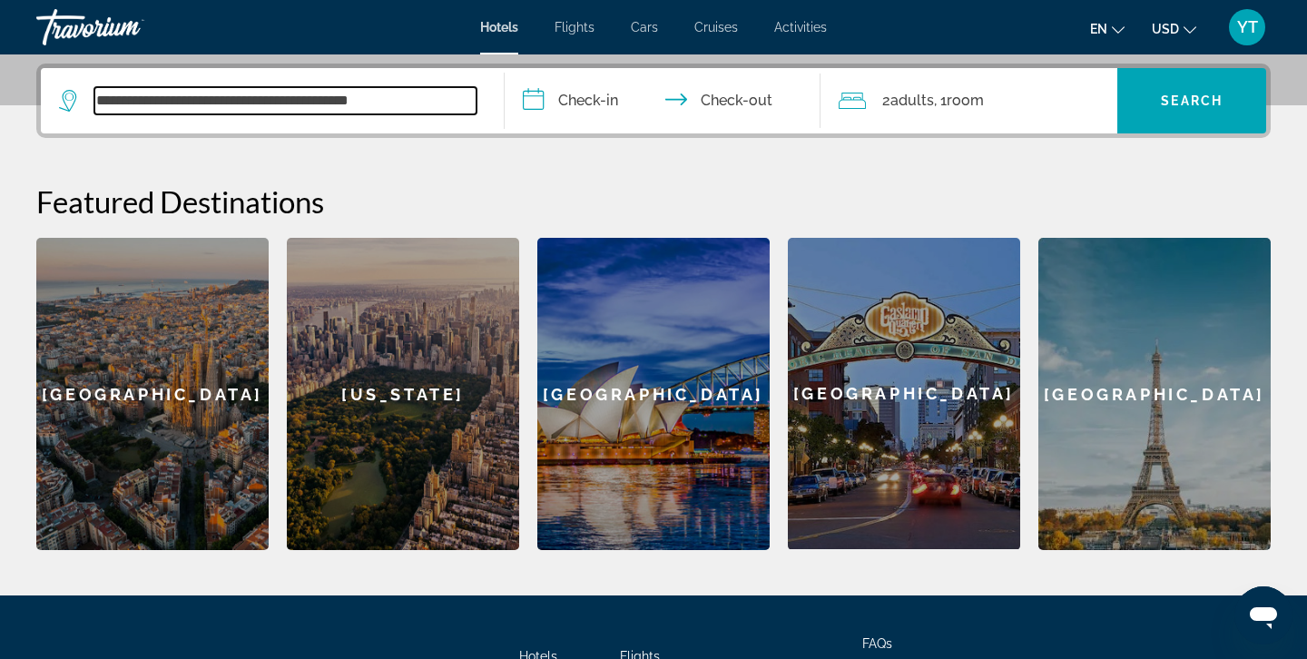
scroll to position [444, 0]
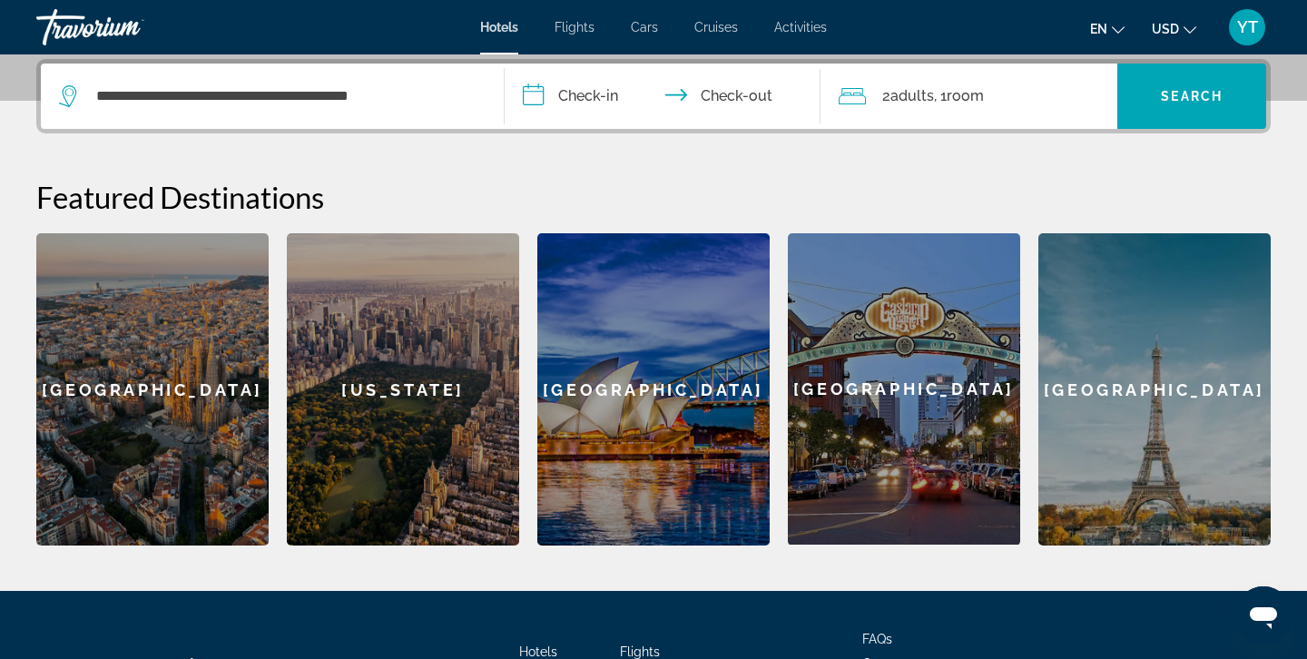
click at [543, 91] on input "**********" at bounding box center [666, 99] width 323 height 71
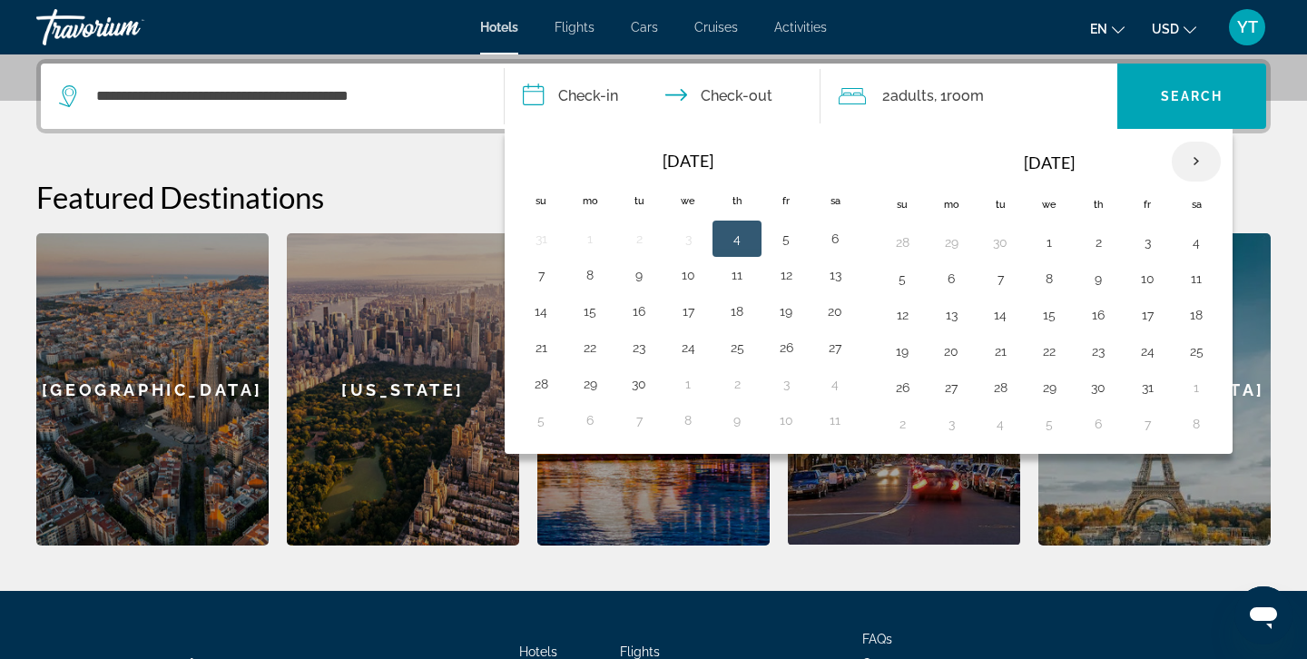
click at [1197, 165] on th "Next month" at bounding box center [1196, 162] width 49 height 40
click at [1153, 280] on button "6" at bounding box center [1147, 278] width 29 height 25
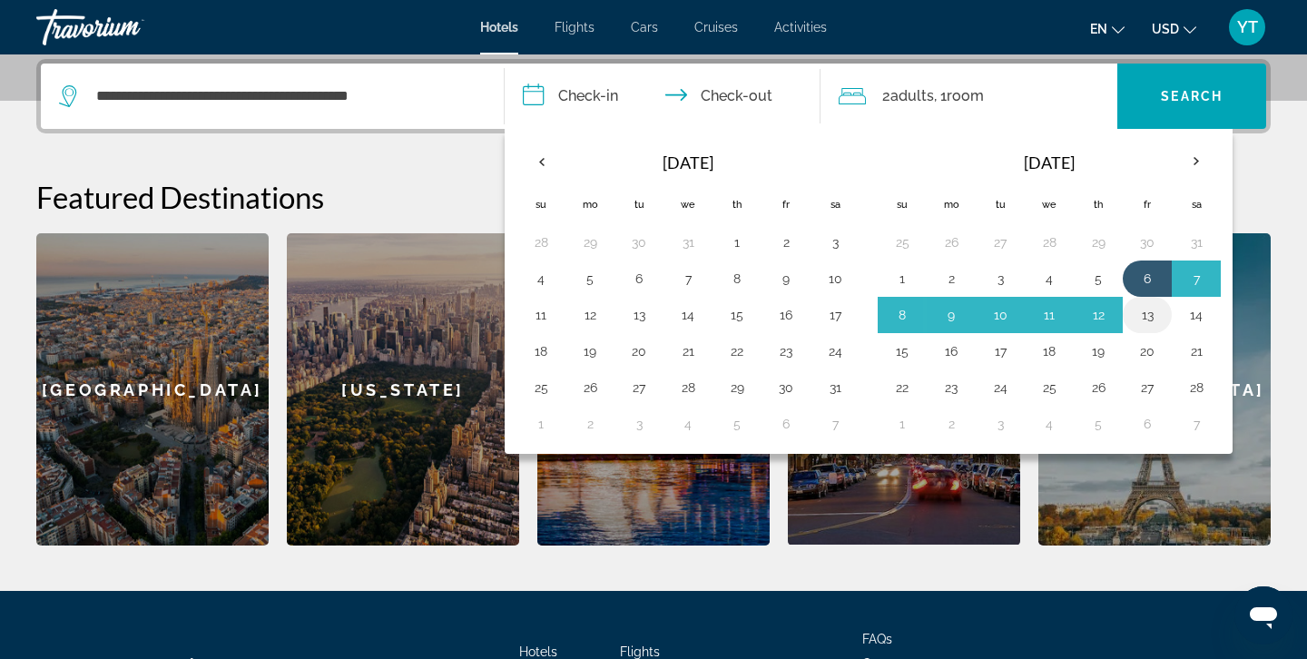
click at [1145, 314] on button "13" at bounding box center [1147, 314] width 29 height 25
type input "**********"
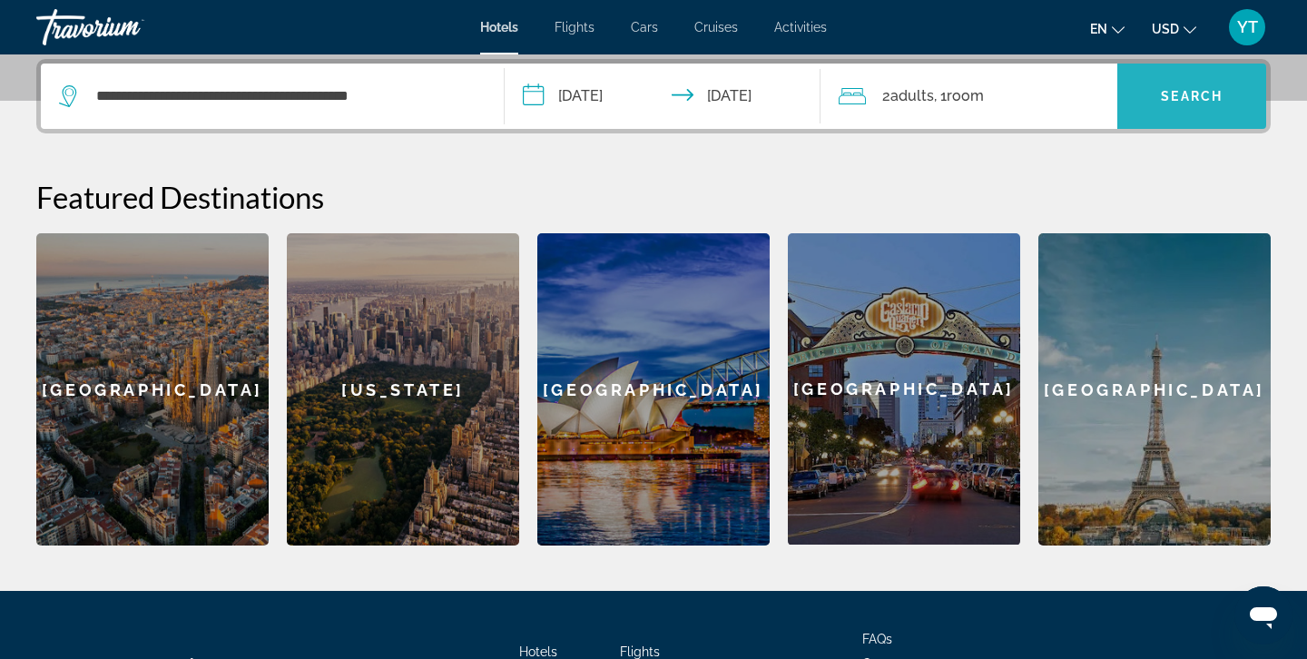
click at [1195, 89] on span "Search" at bounding box center [1192, 96] width 62 height 15
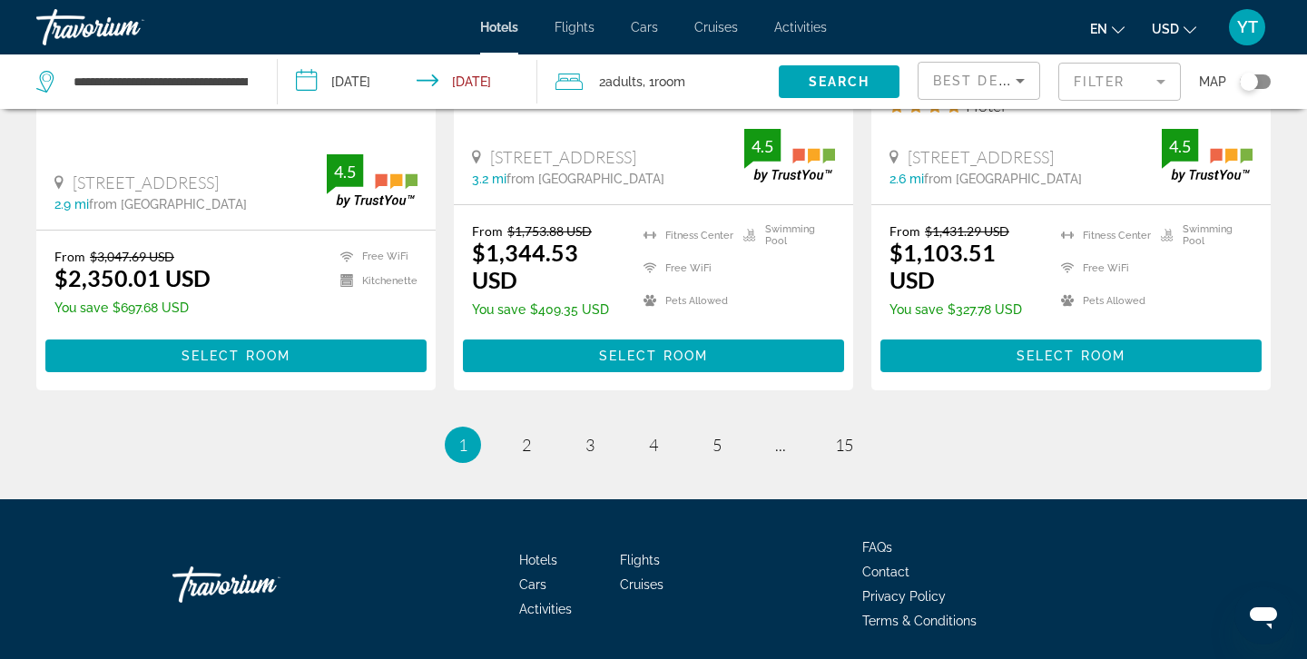
scroll to position [2510, 0]
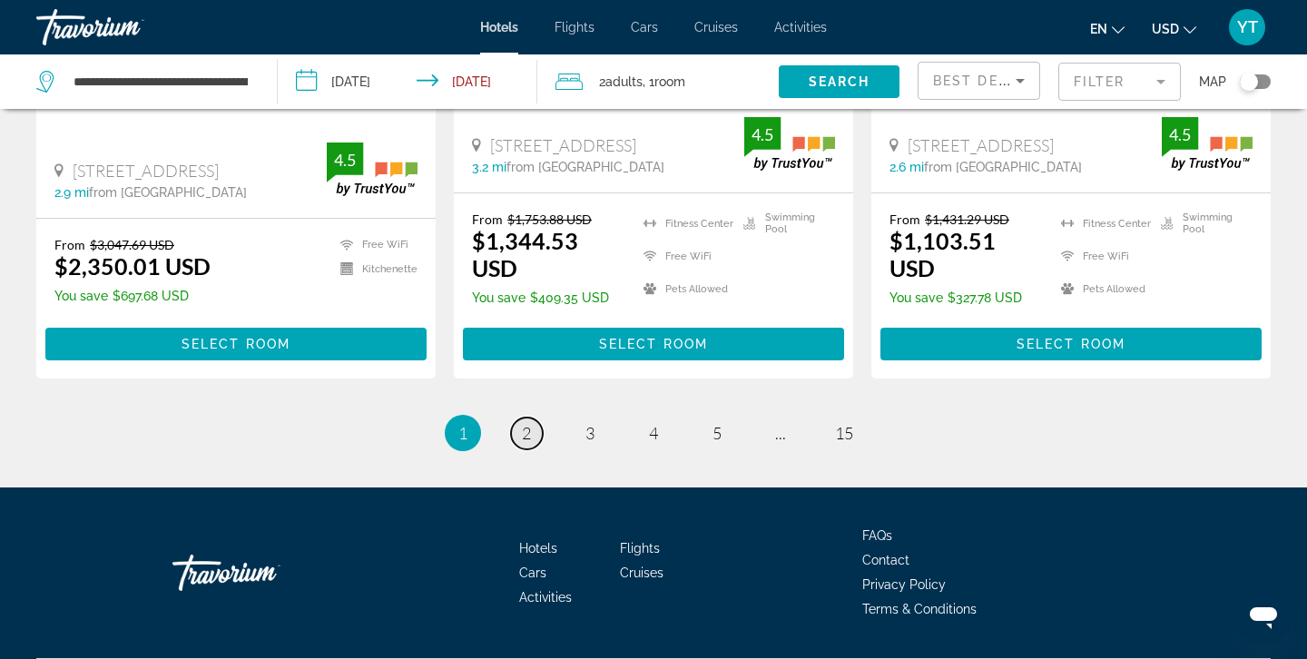
click at [532, 417] on link "page 2" at bounding box center [527, 433] width 32 height 32
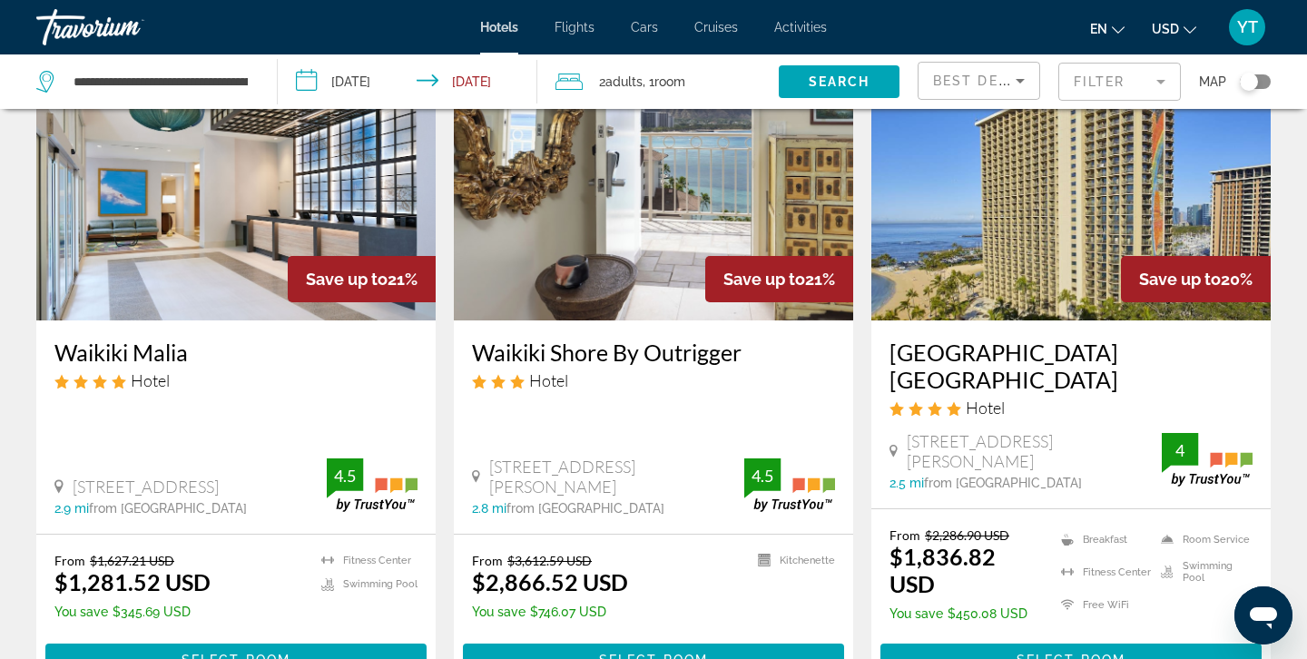
scroll to position [146, 0]
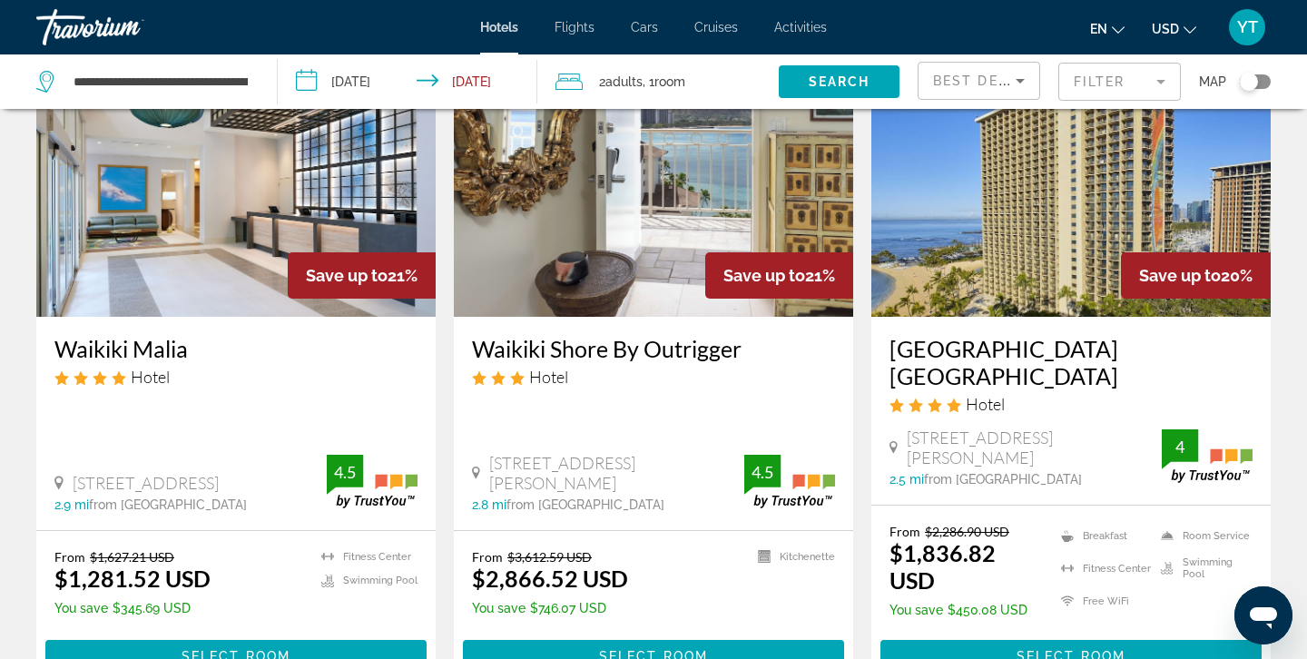
click at [975, 398] on span "Hotel" at bounding box center [985, 404] width 39 height 20
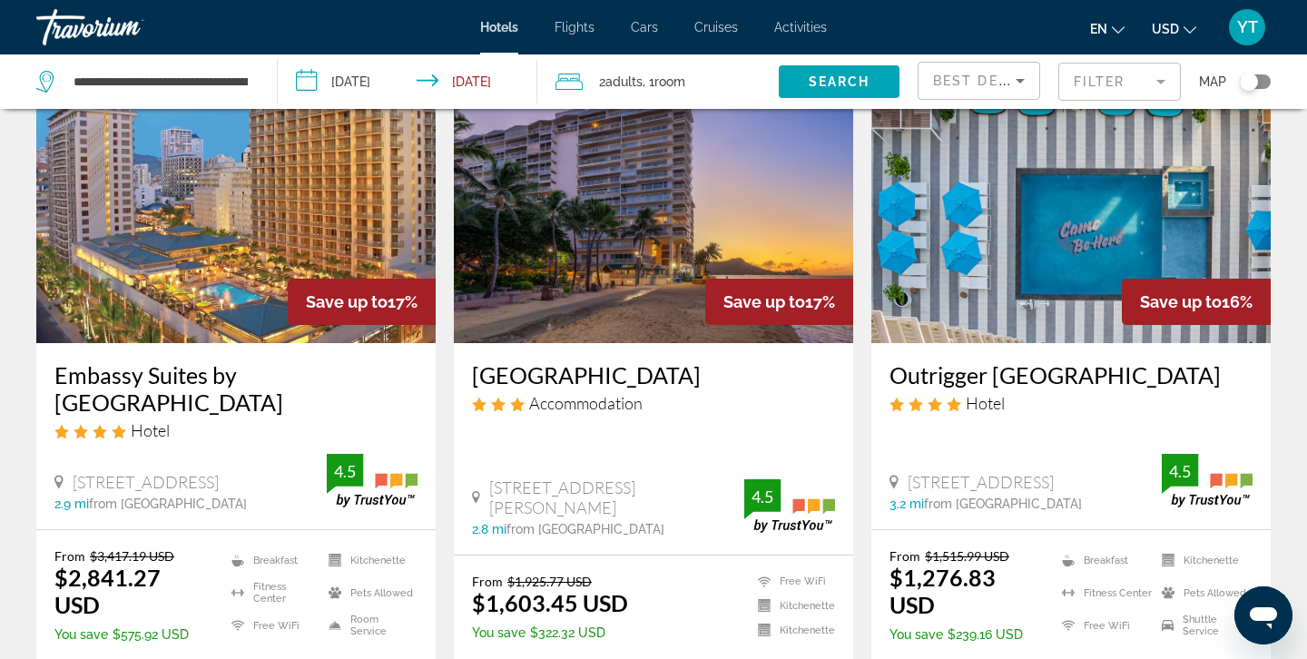
scroll to position [851, 0]
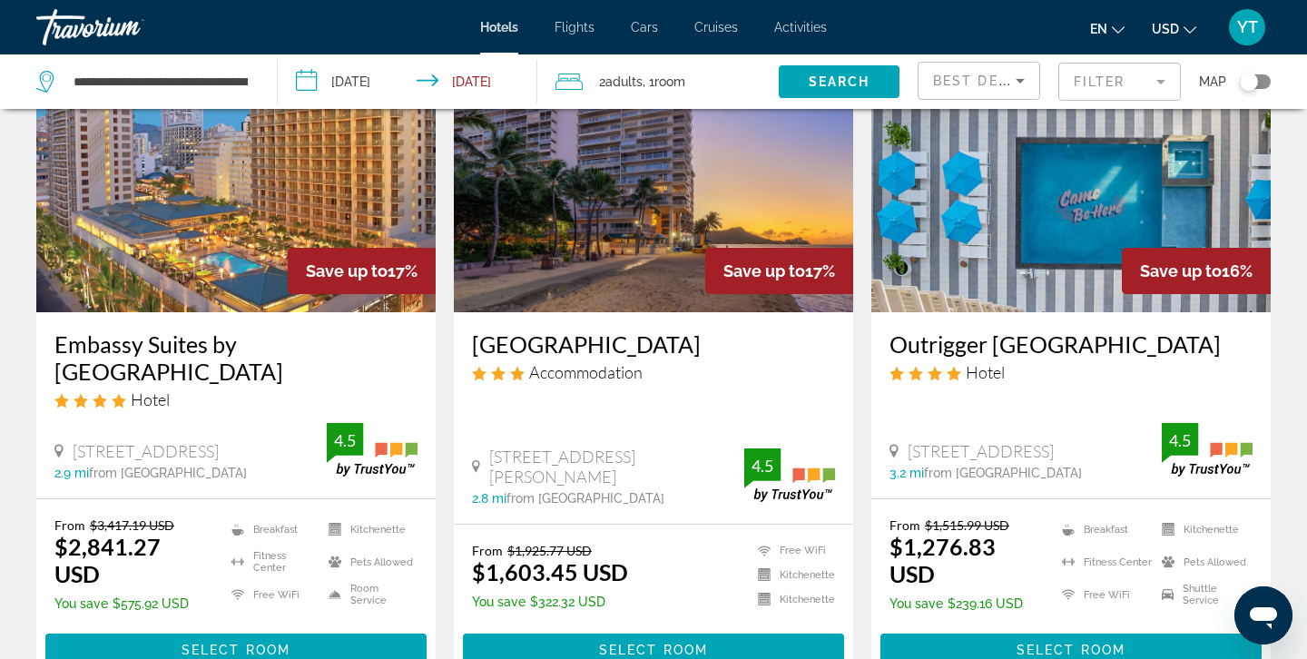
click at [945, 340] on h3 "Outrigger Waikiki Paradise Hotel" at bounding box center [1070, 343] width 363 height 27
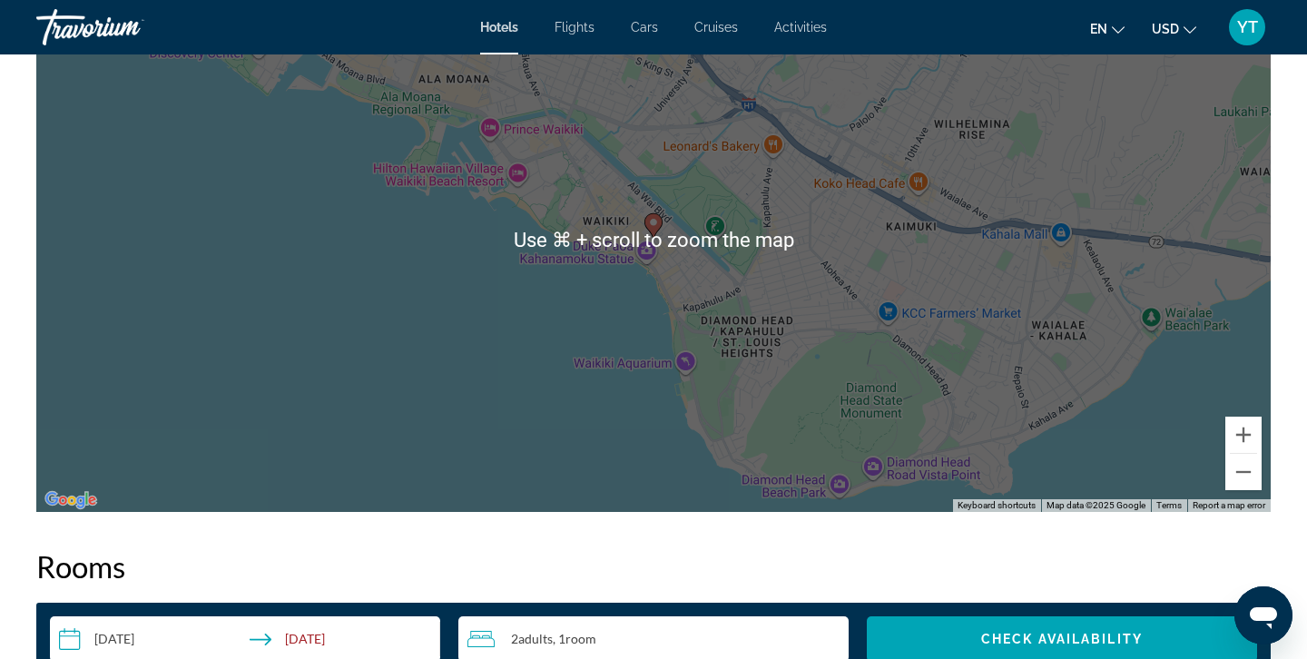
scroll to position [1847, 0]
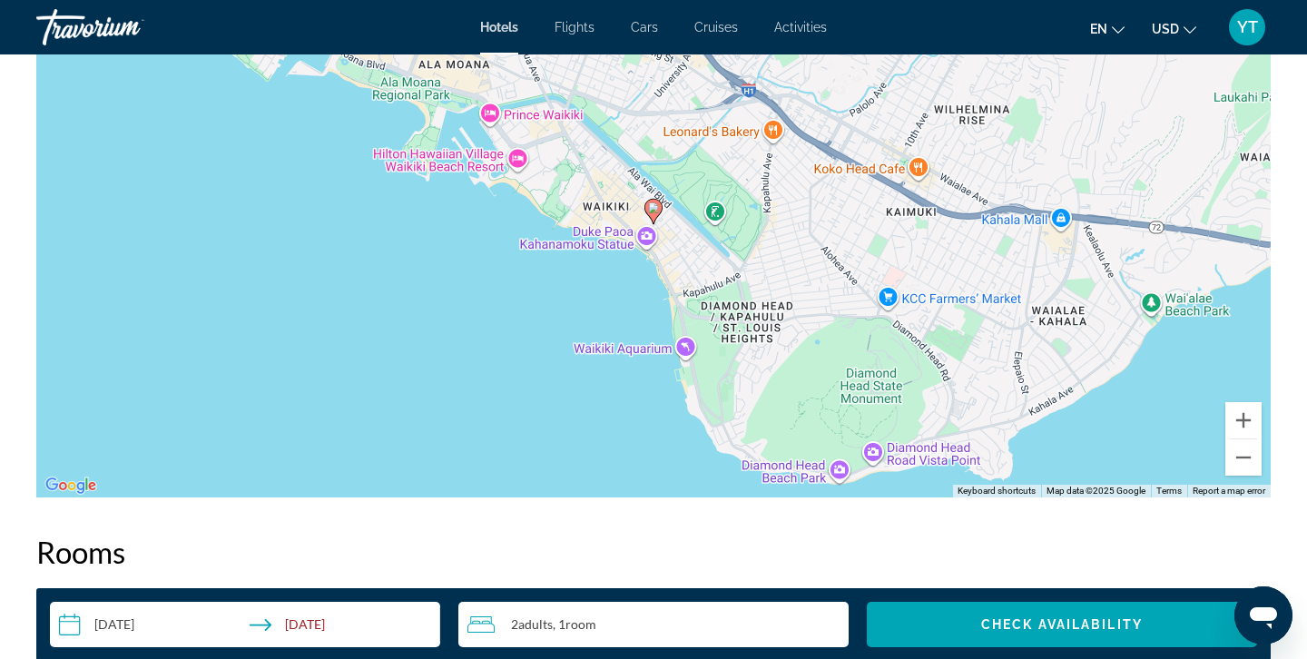
click at [653, 211] on image "Main content" at bounding box center [653, 207] width 11 height 11
click at [1241, 420] on button "Zoom in" at bounding box center [1243, 420] width 36 height 36
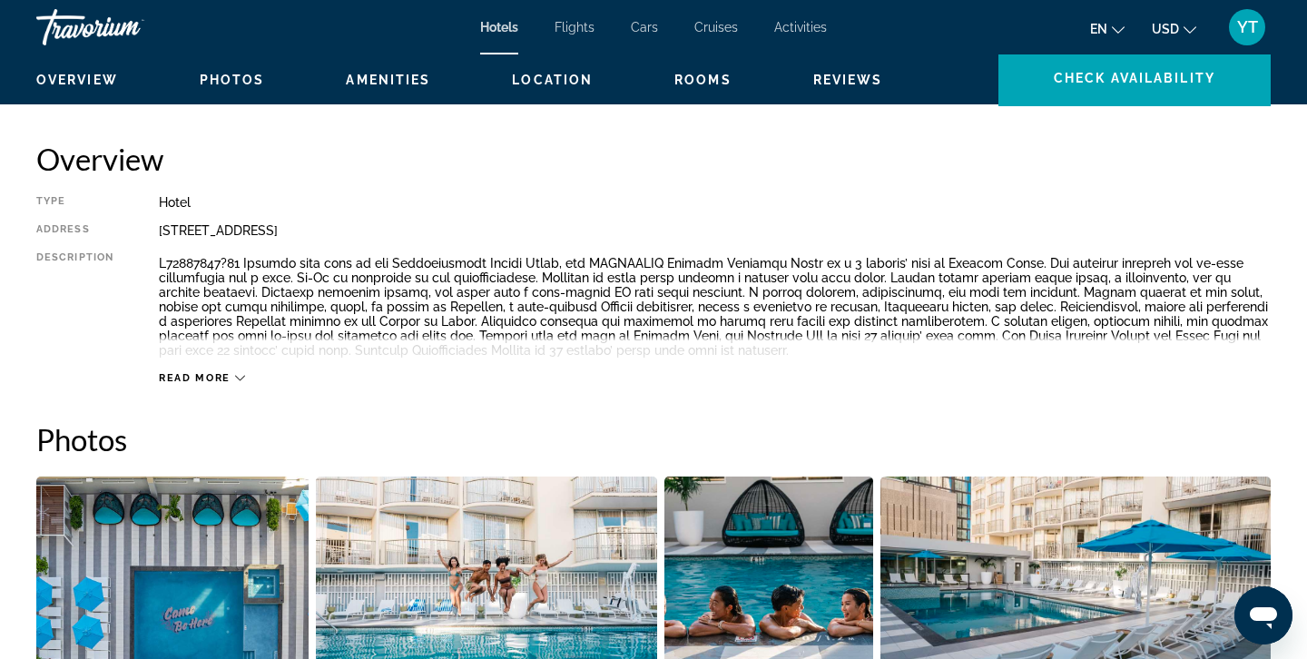
scroll to position [546, 0]
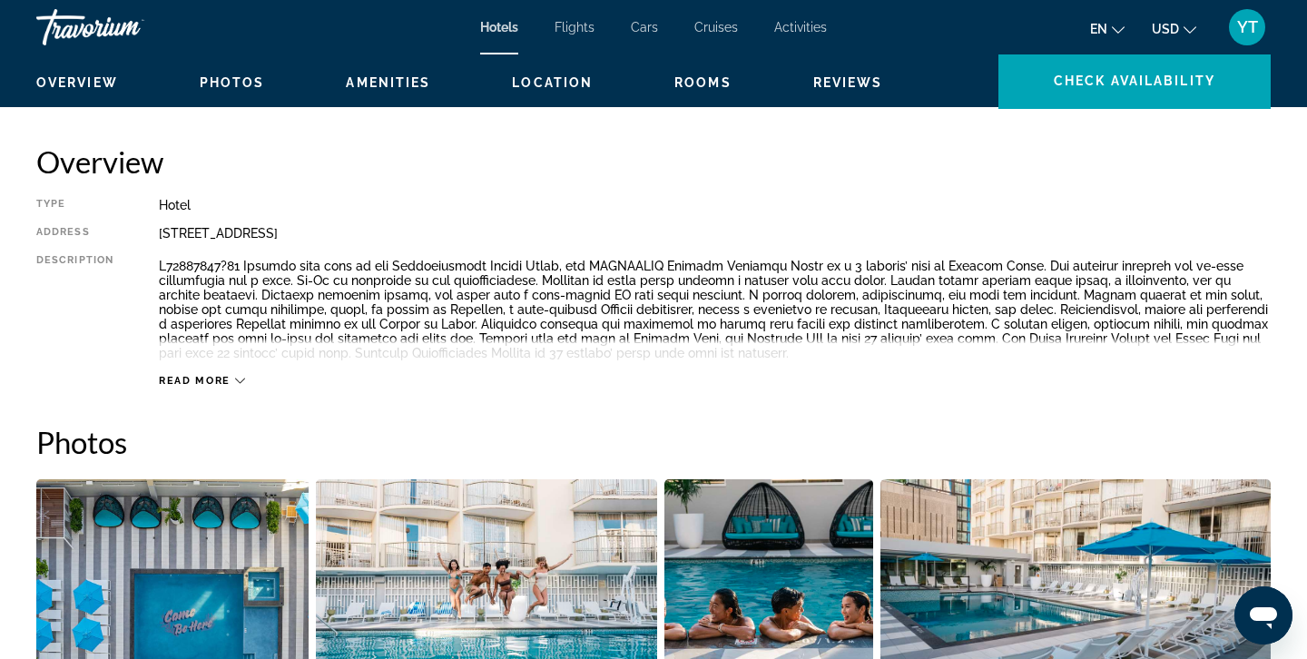
click at [237, 382] on icon "Main content" at bounding box center [240, 381] width 10 height 10
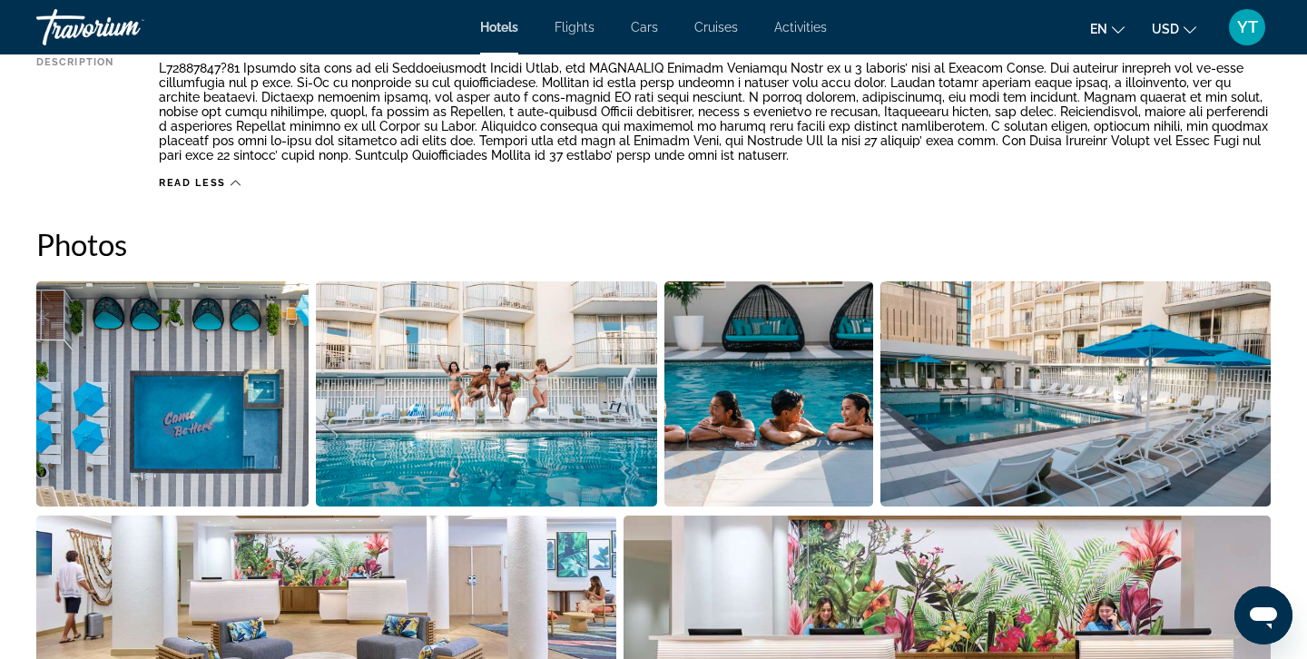
scroll to position [707, 0]
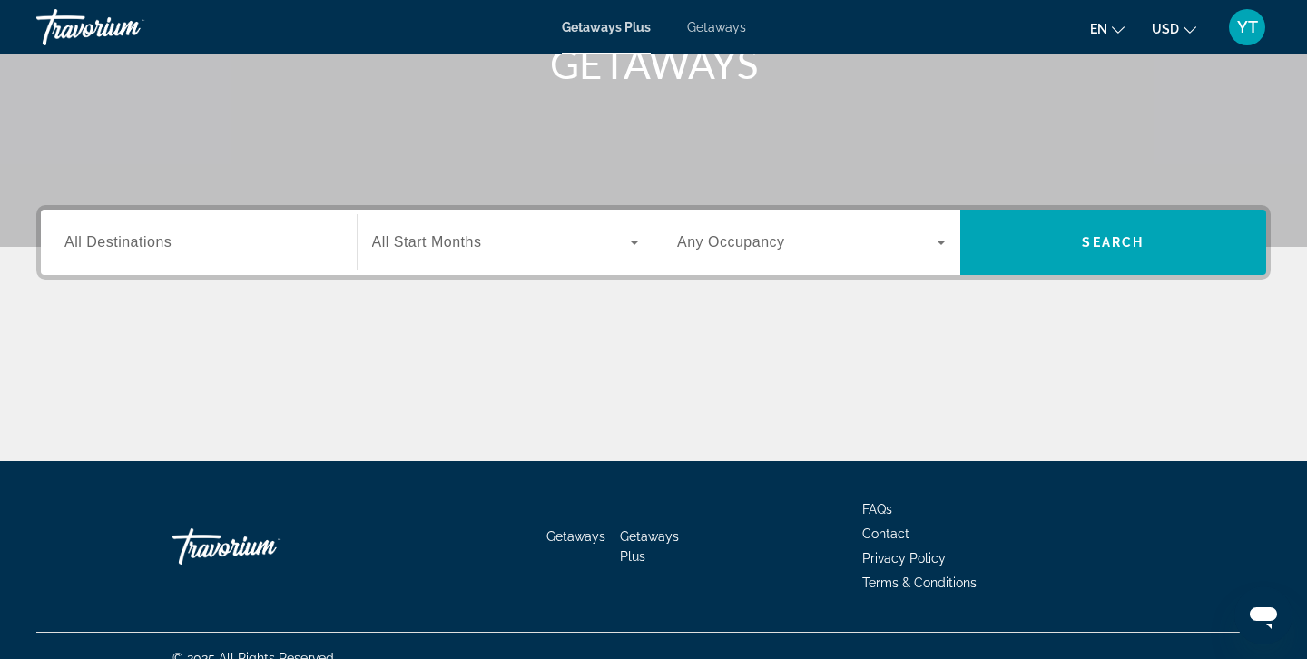
scroll to position [322, 0]
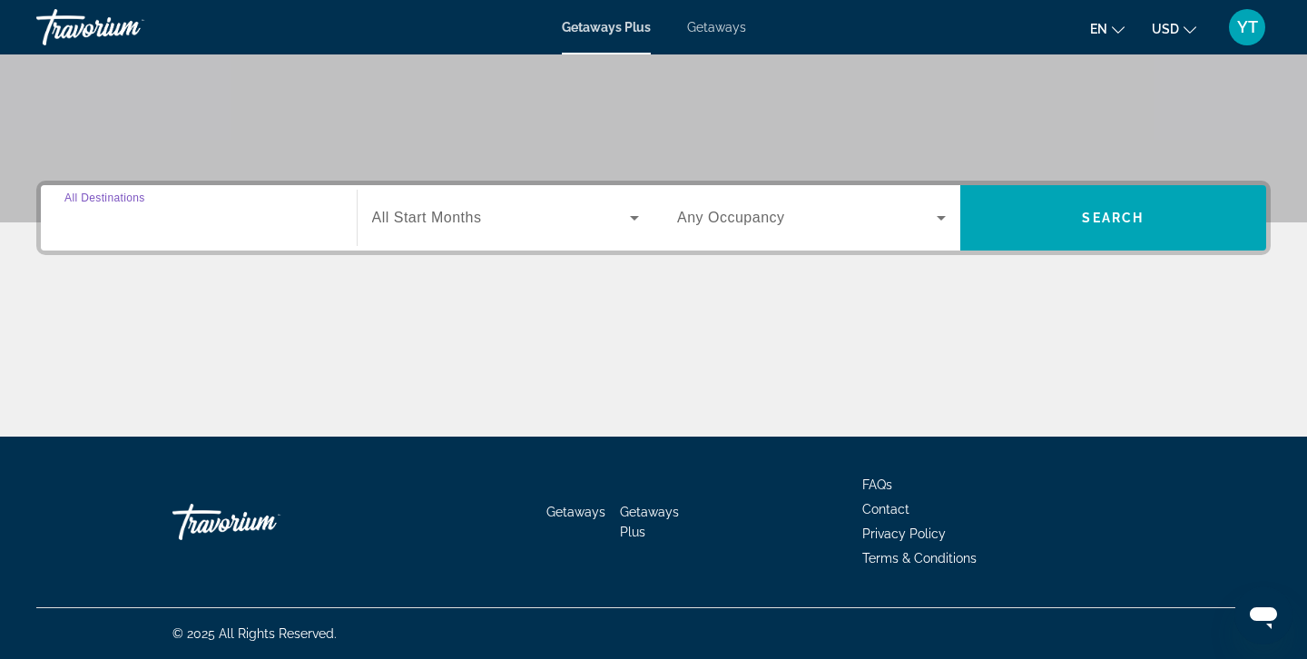
click at [198, 219] on input "Destination All Destinations" at bounding box center [198, 219] width 269 height 22
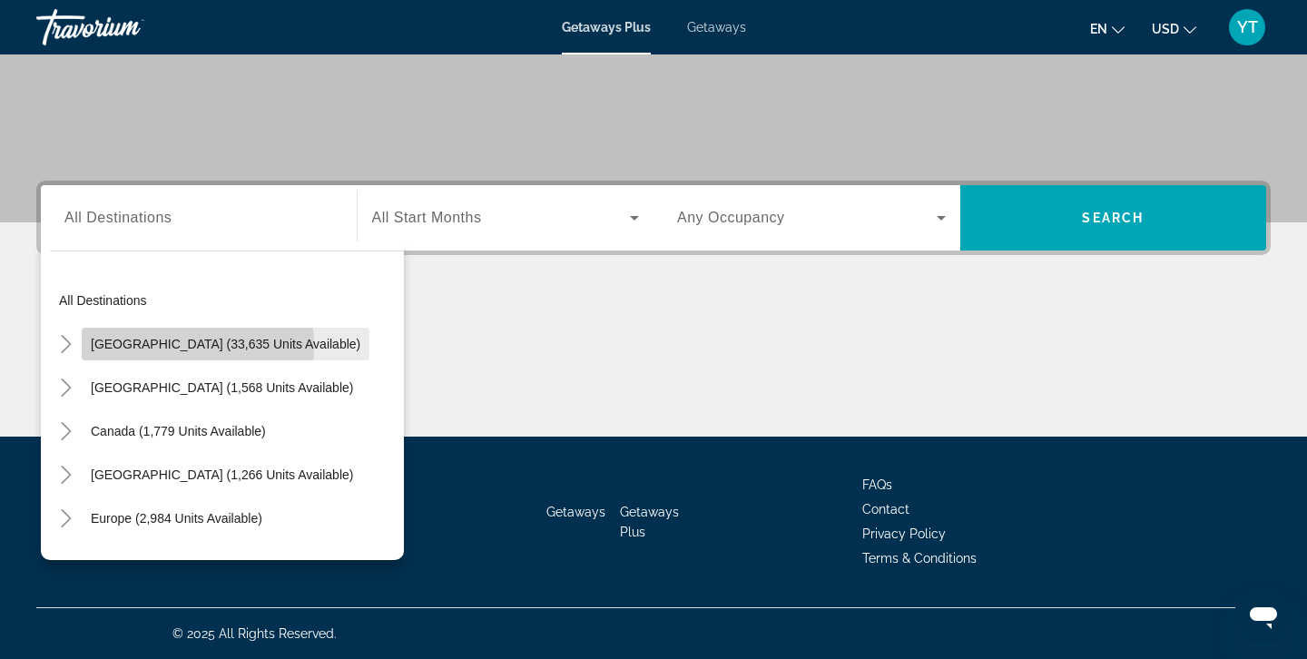
click at [131, 345] on span "[GEOGRAPHIC_DATA] (33,635 units available)" at bounding box center [226, 344] width 270 height 15
type input "**********"
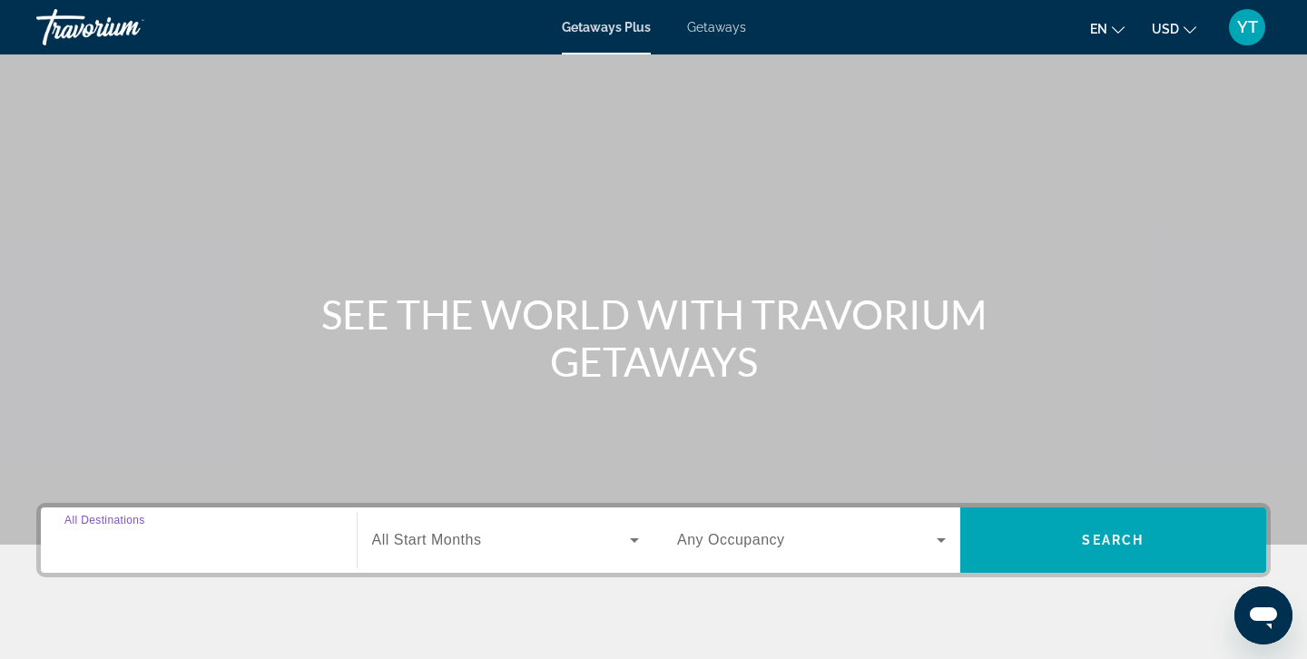
click at [186, 531] on input "Destination All Destinations" at bounding box center [198, 541] width 269 height 22
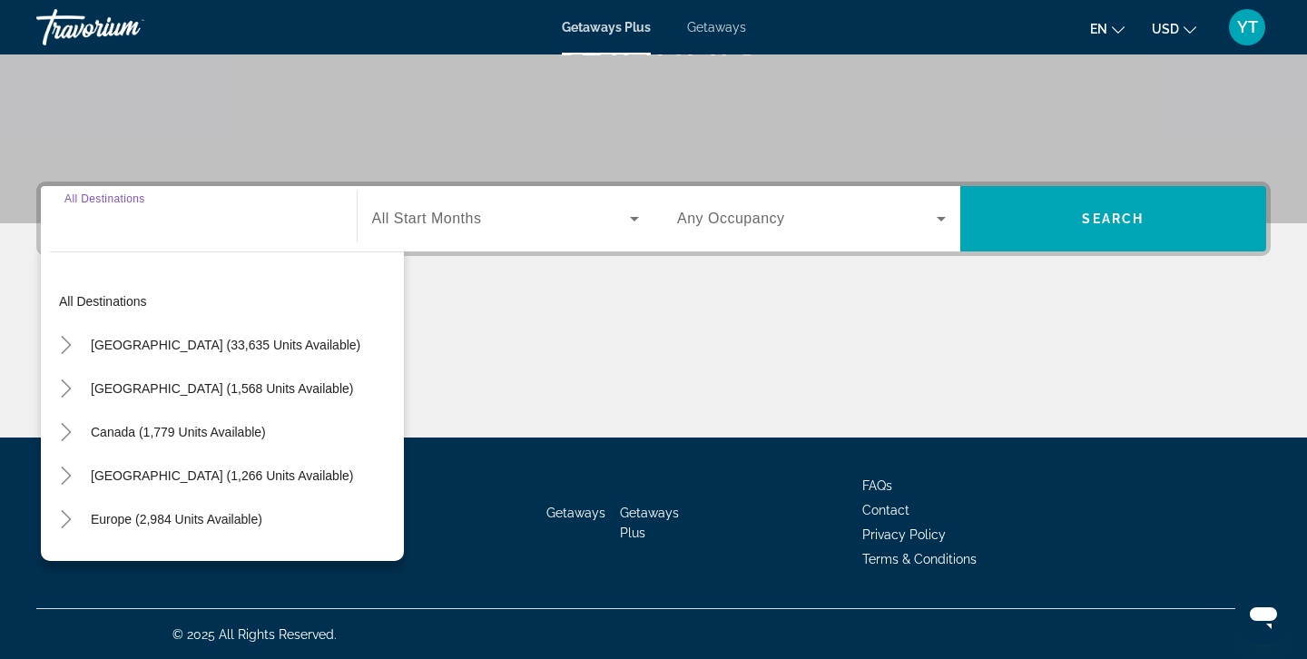
scroll to position [322, 0]
